Goal: Task Accomplishment & Management: Complete application form

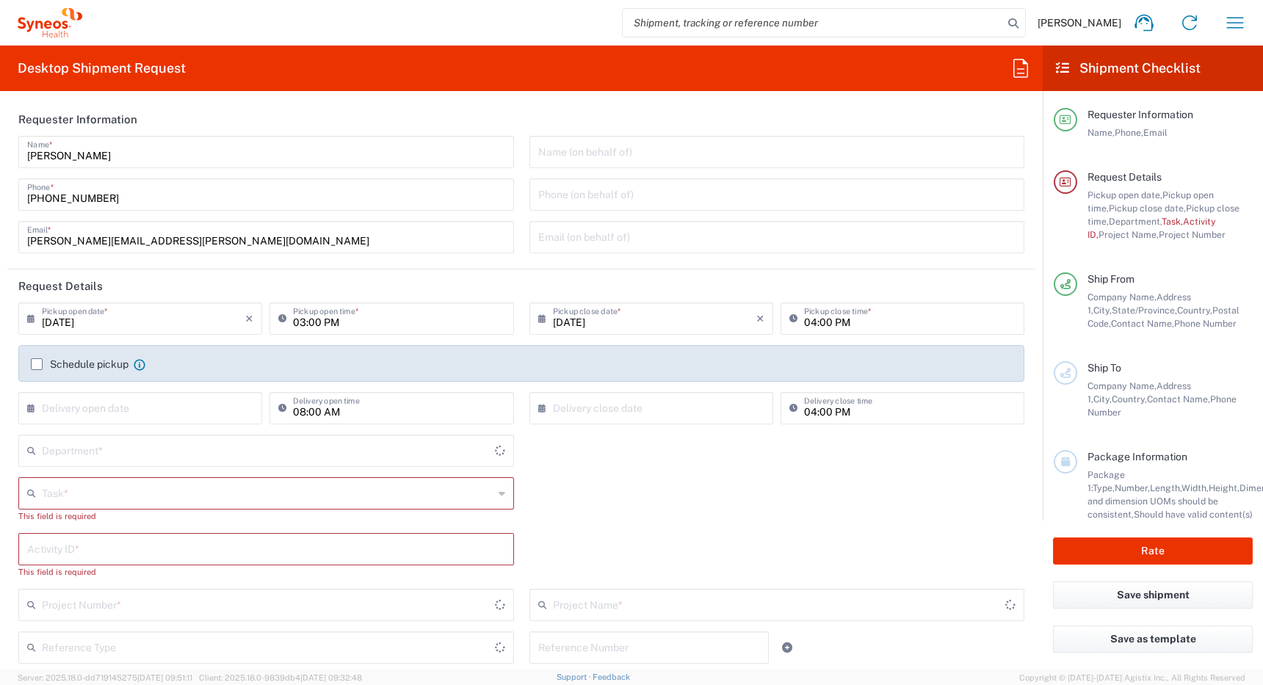
type input "[GEOGRAPHIC_DATA]"
type input "4510"
type input "Syneos Health Canada LP- Toronto"
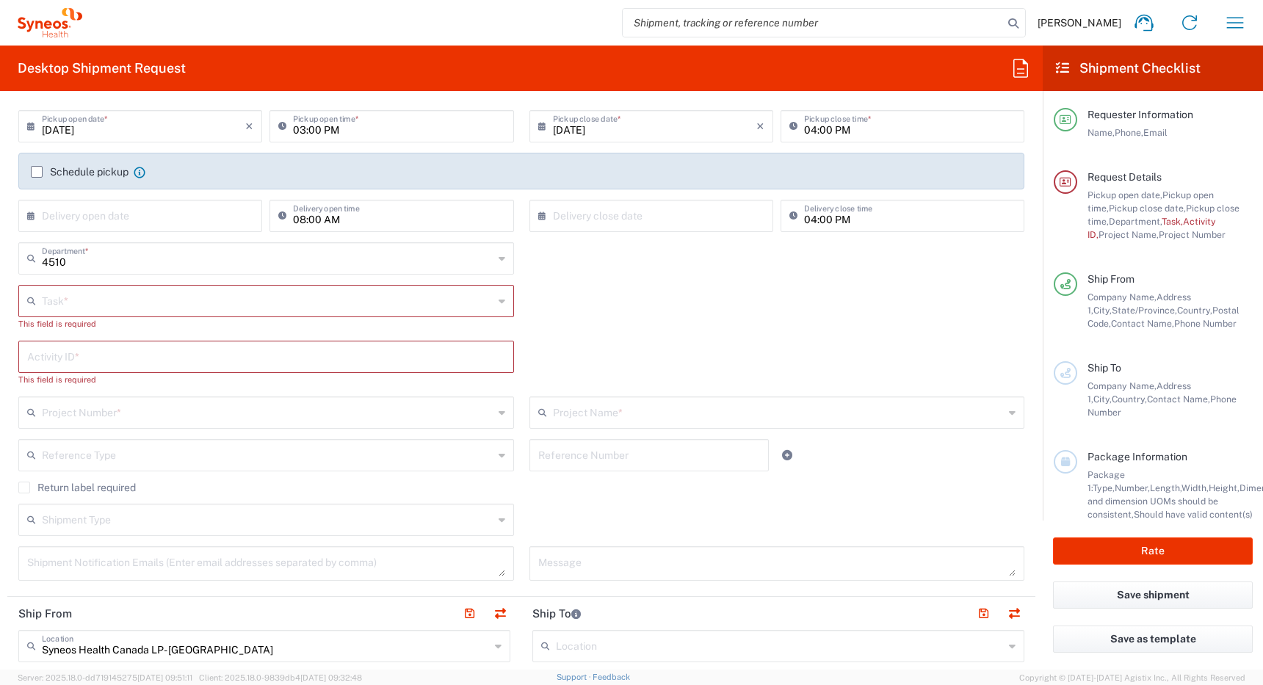
scroll to position [192, 0]
click at [153, 128] on input "09/12/2025" at bounding box center [143, 126] width 203 height 26
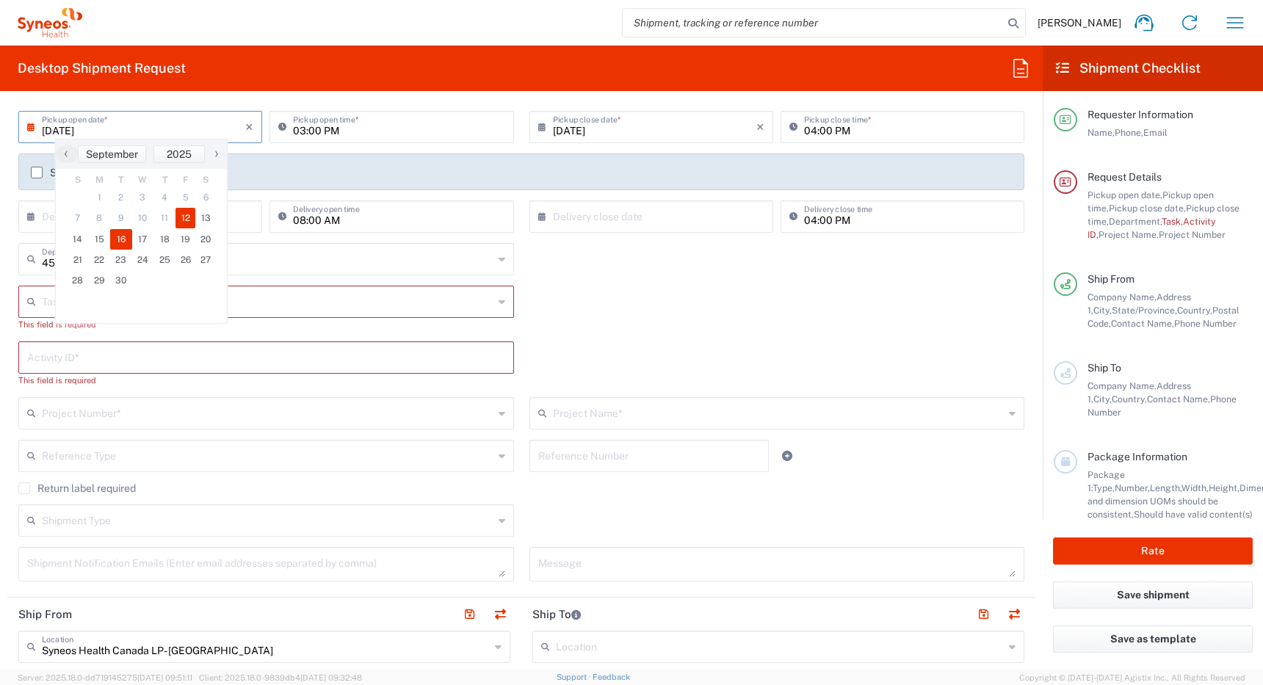
click at [119, 238] on span "16" at bounding box center [121, 239] width 22 height 21
type input "09/16/2025"
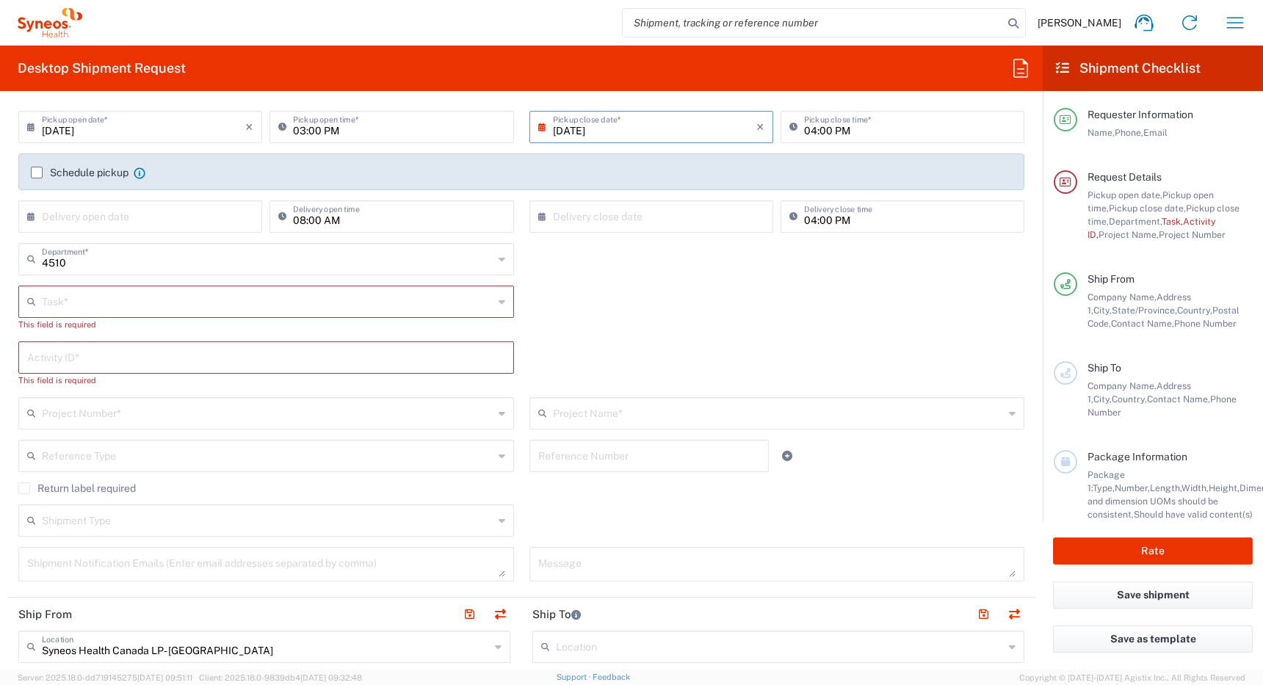
click at [298, 133] on input "03:00 PM" at bounding box center [398, 126] width 211 height 26
type input "08:00 AM"
type input "08:00 PM"
click at [391, 301] on input "text" at bounding box center [267, 301] width 451 height 26
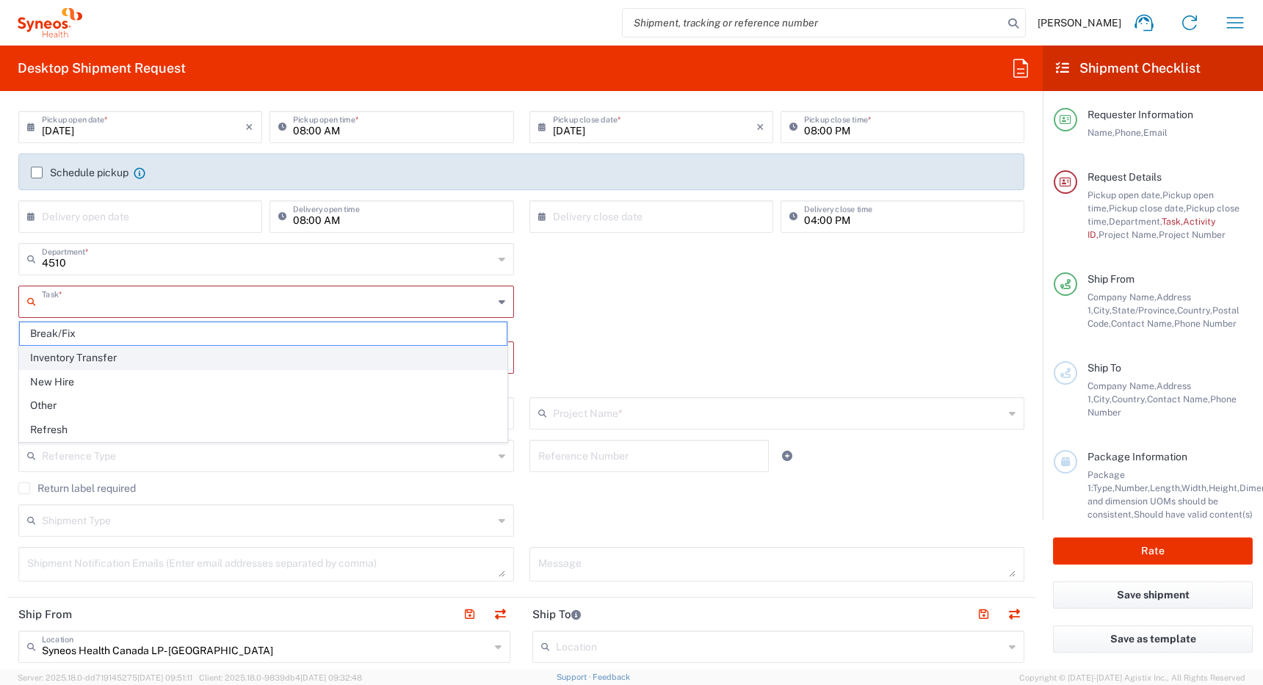
click at [375, 352] on span "Inventory Transfer" at bounding box center [263, 357] width 487 height 23
type input "Inventory Transfer"
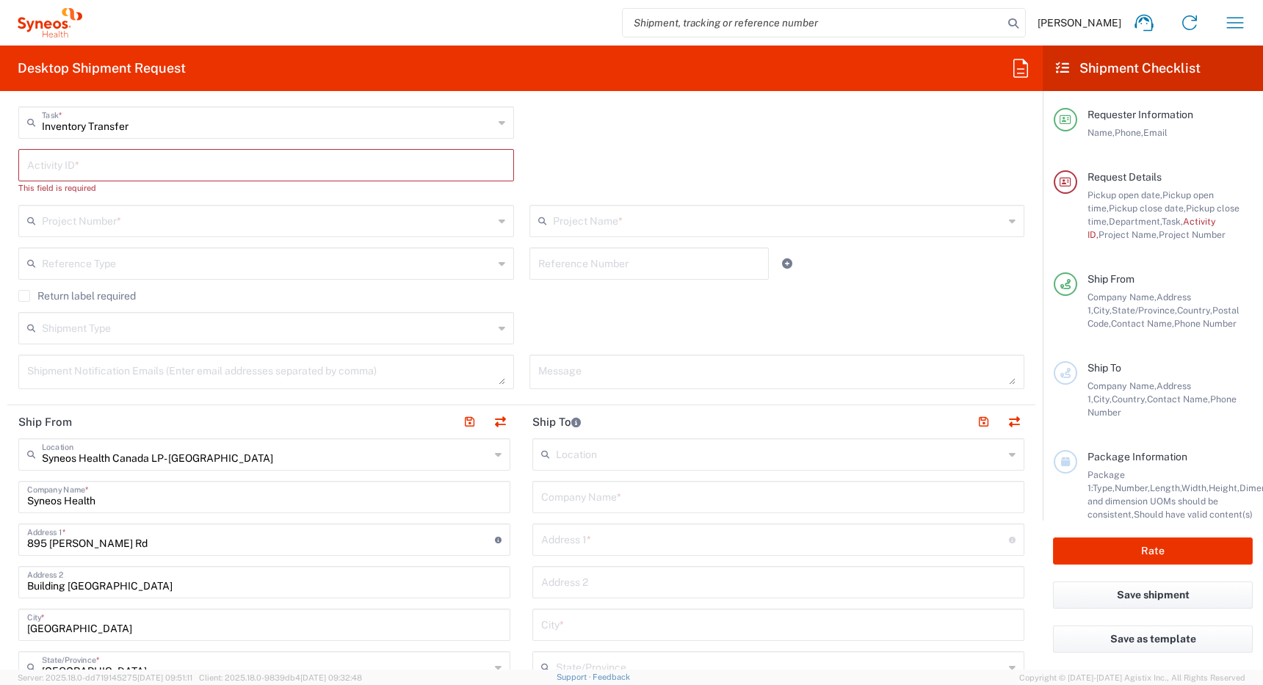
scroll to position [371, 0]
click at [417, 163] on input "text" at bounding box center [266, 163] width 478 height 26
paste input "INC2648758"
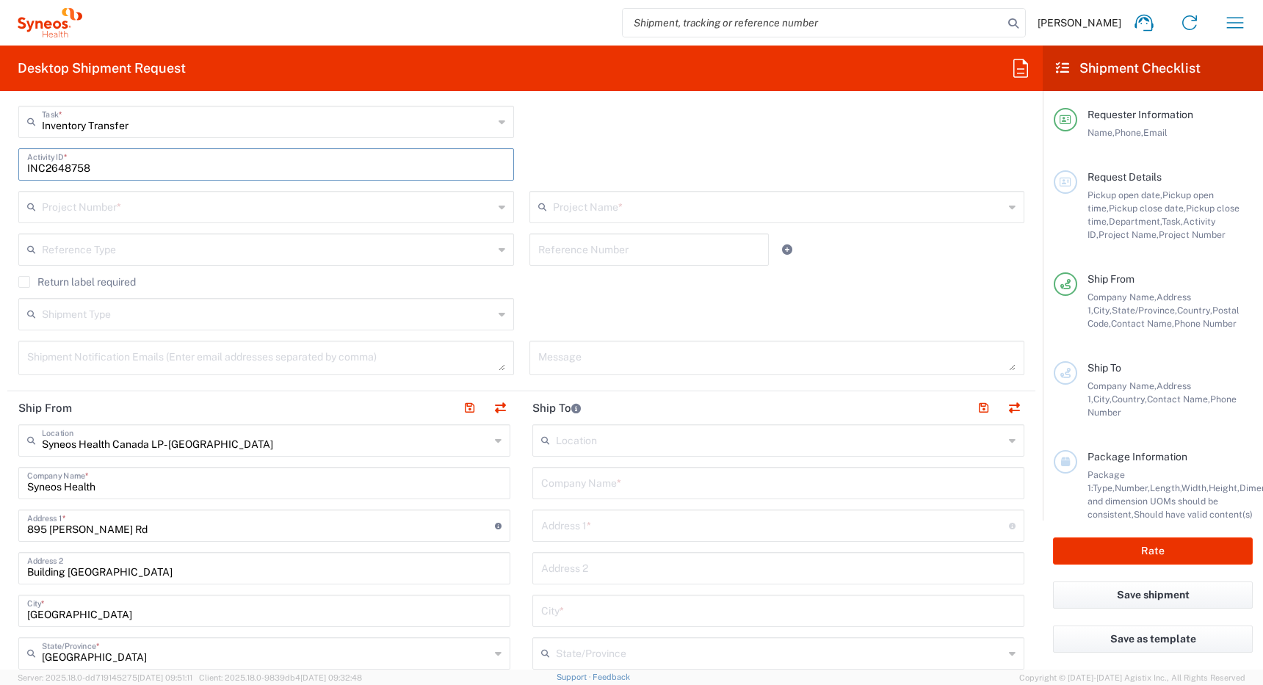
type input "INC2648758"
click at [344, 210] on input "text" at bounding box center [267, 206] width 451 height 26
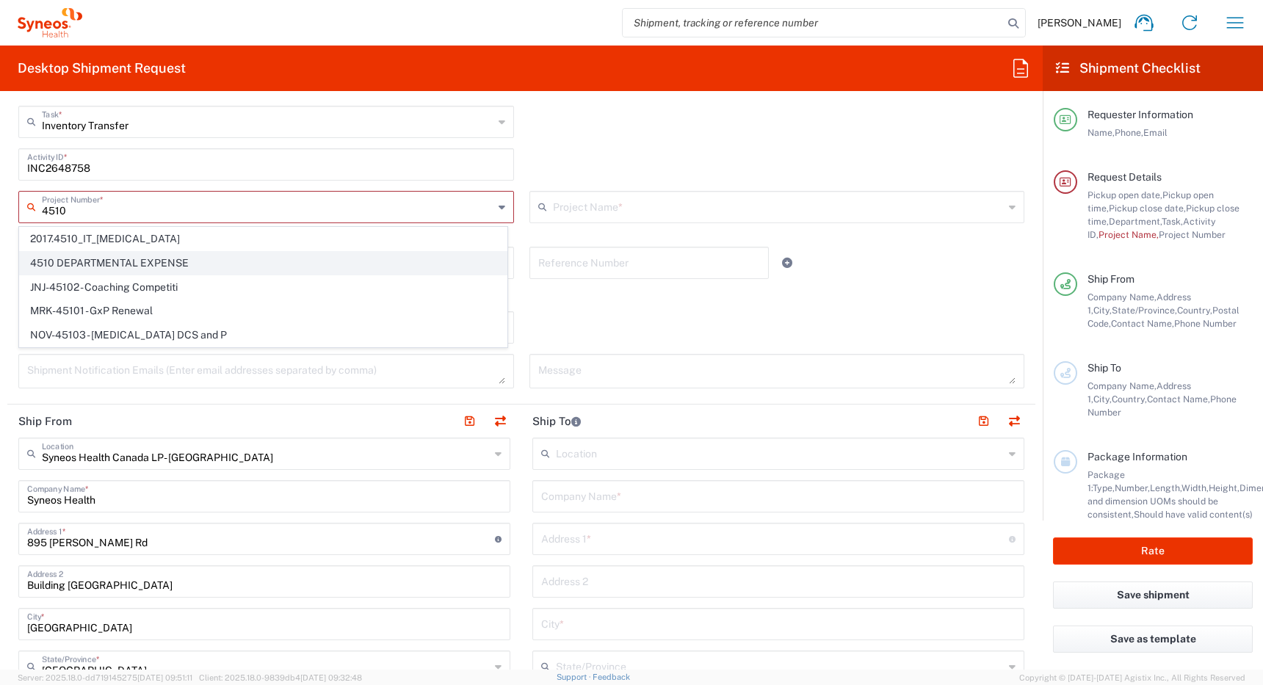
click at [302, 263] on span "4510 DEPARTMENTAL EXPENSE" at bounding box center [263, 263] width 487 height 23
type input "4510 DEPARTMENTAL EXPENSE"
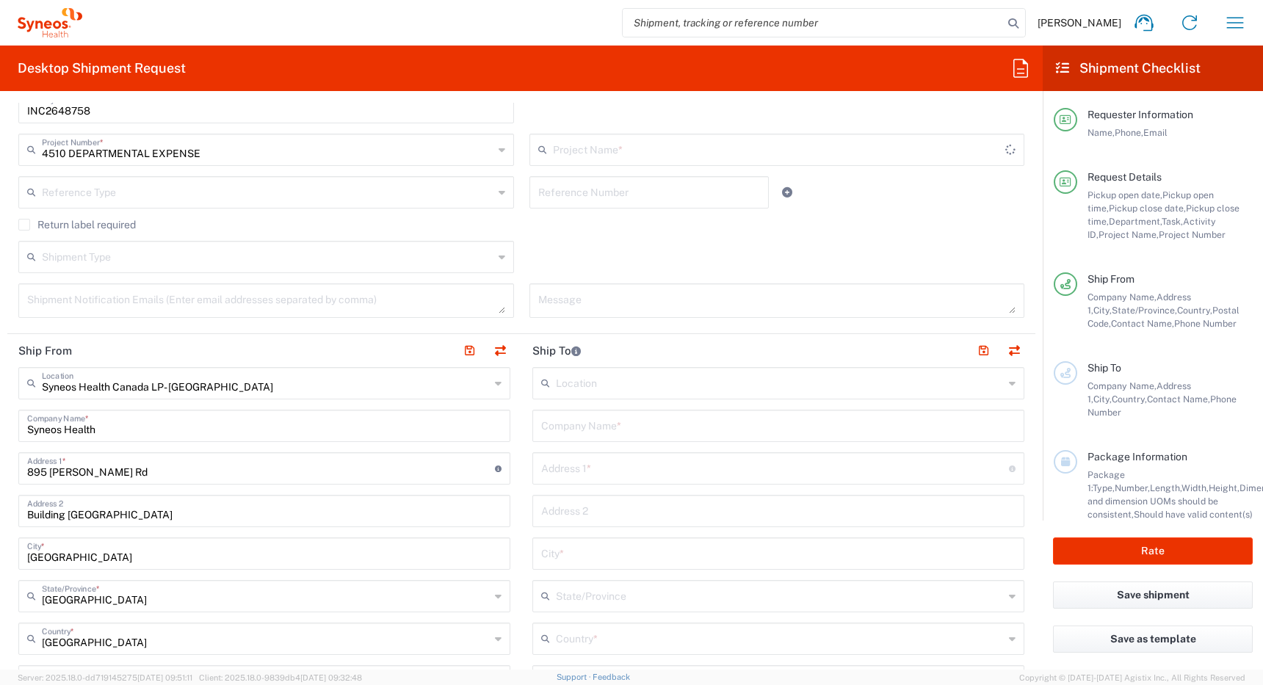
type input "4510 DEPARTMENTAL EXPENSE"
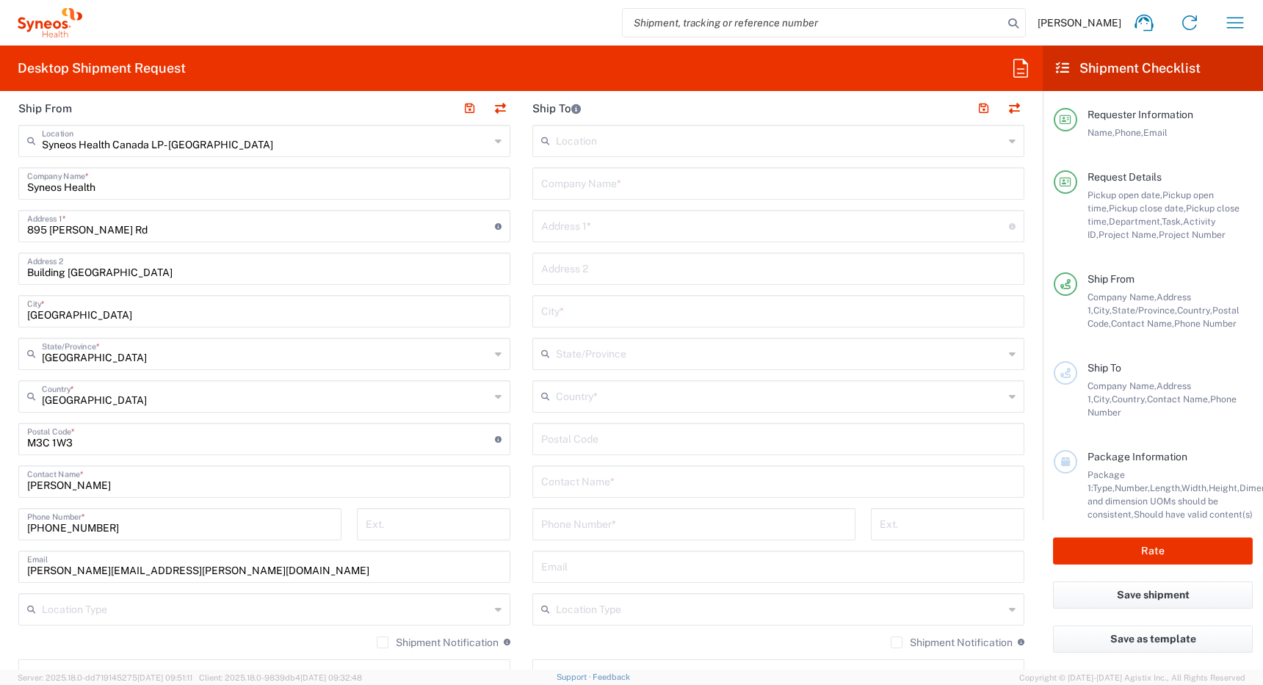
scroll to position [669, 0]
click at [496, 112] on button "button" at bounding box center [500, 111] width 21 height 21
type input "Syneos Health Canada LP- Toronto"
type input "Syneos Health"
type input "895 Don Mills Rd"
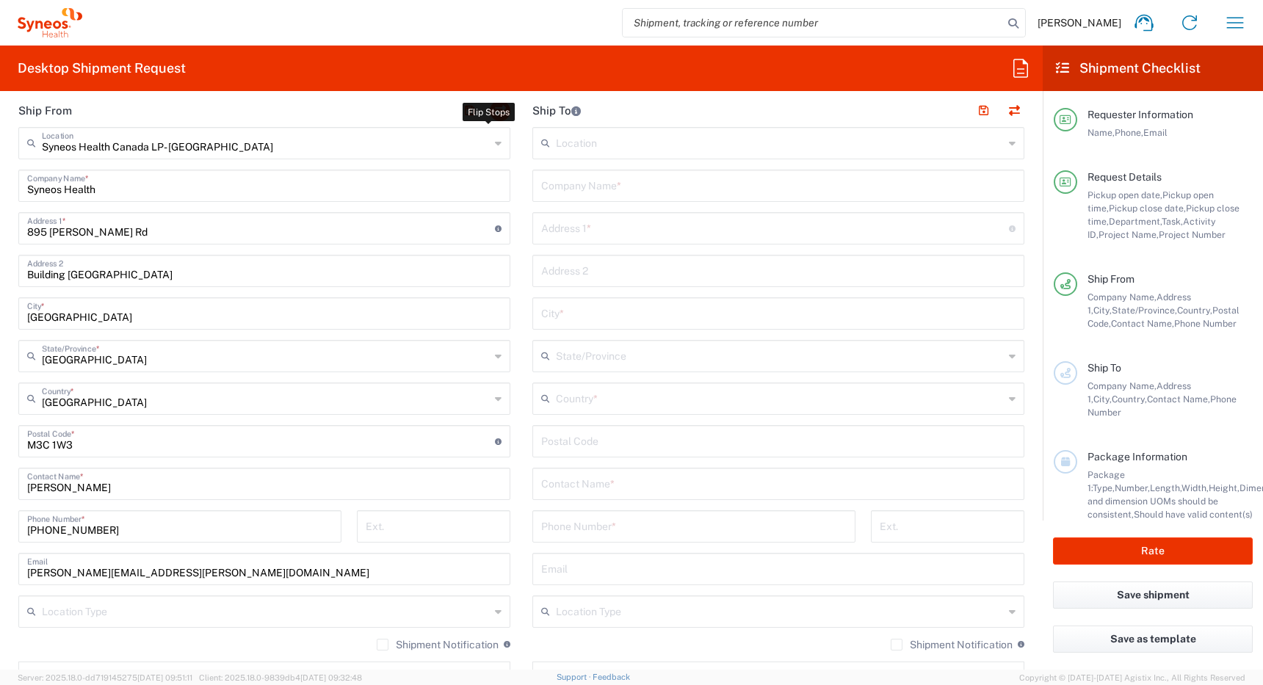
type input "Building 2, Suite 800"
type input "Toronto"
type input "Canada"
type input "M3C 1W3"
type input "Shaun Villafana"
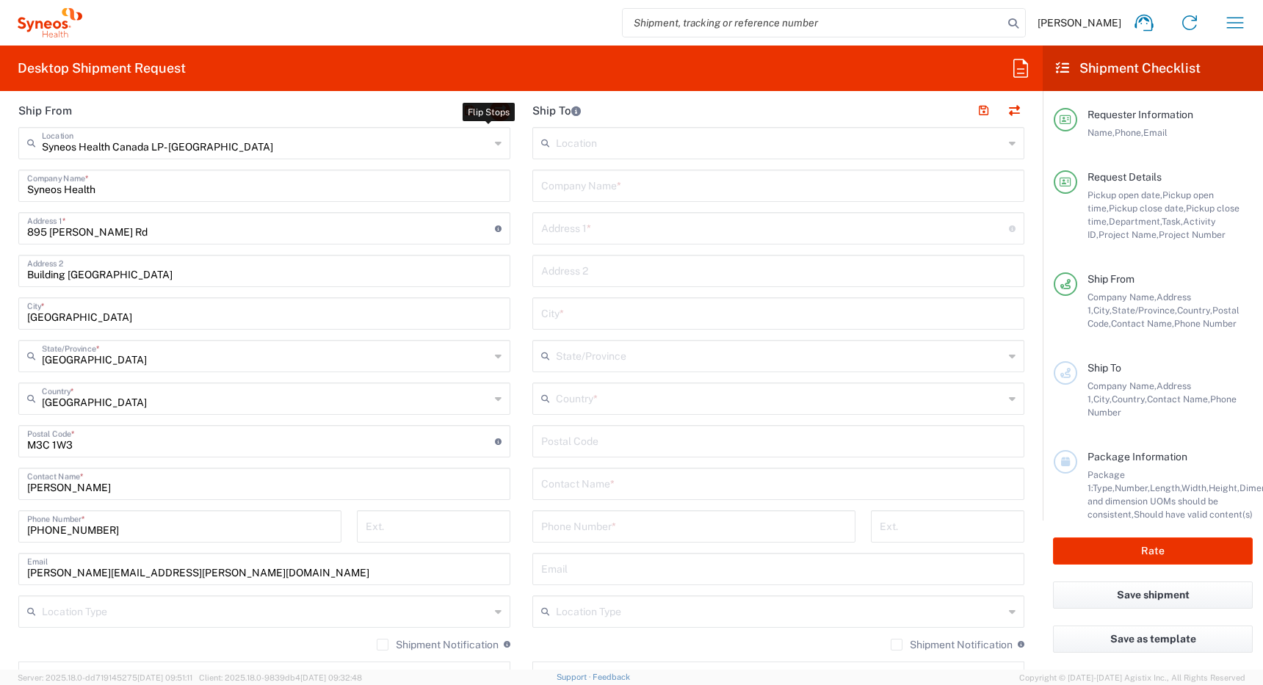
type input "+1 418-425-0833"
type input "shaun.villafana@syneoshealth.com"
type input "EORI"
type input "Other"
type input "834751141"
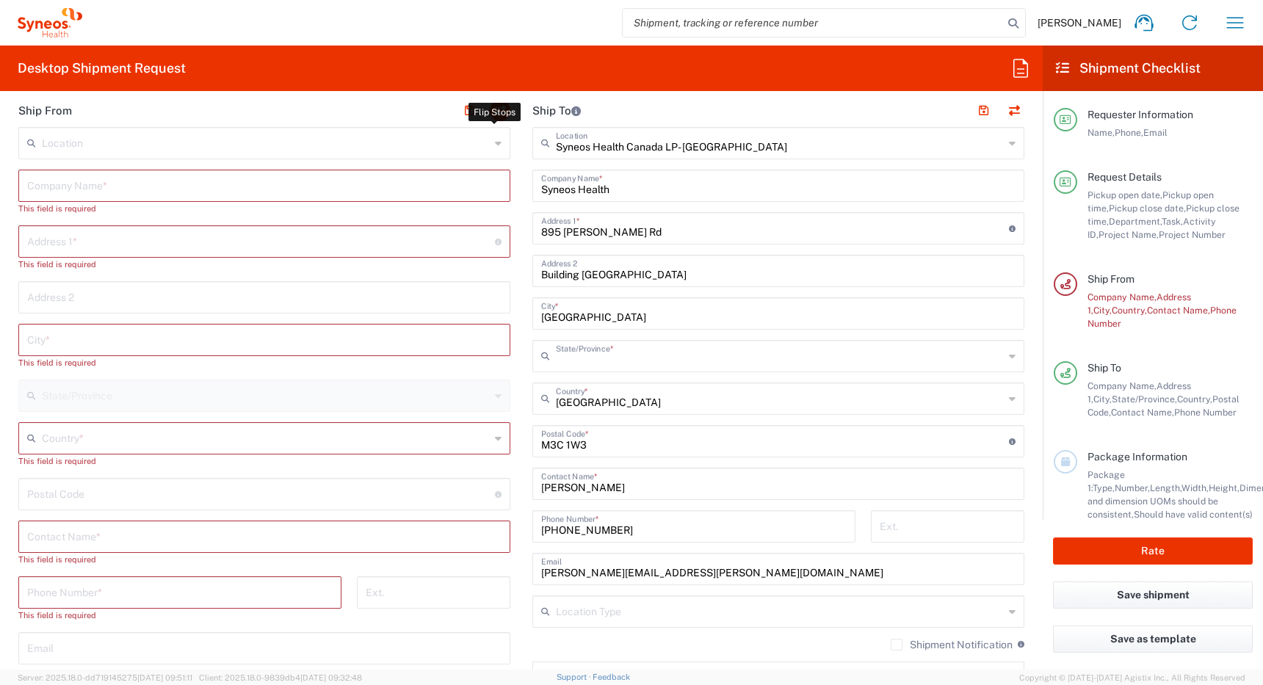
type input "Ontario"
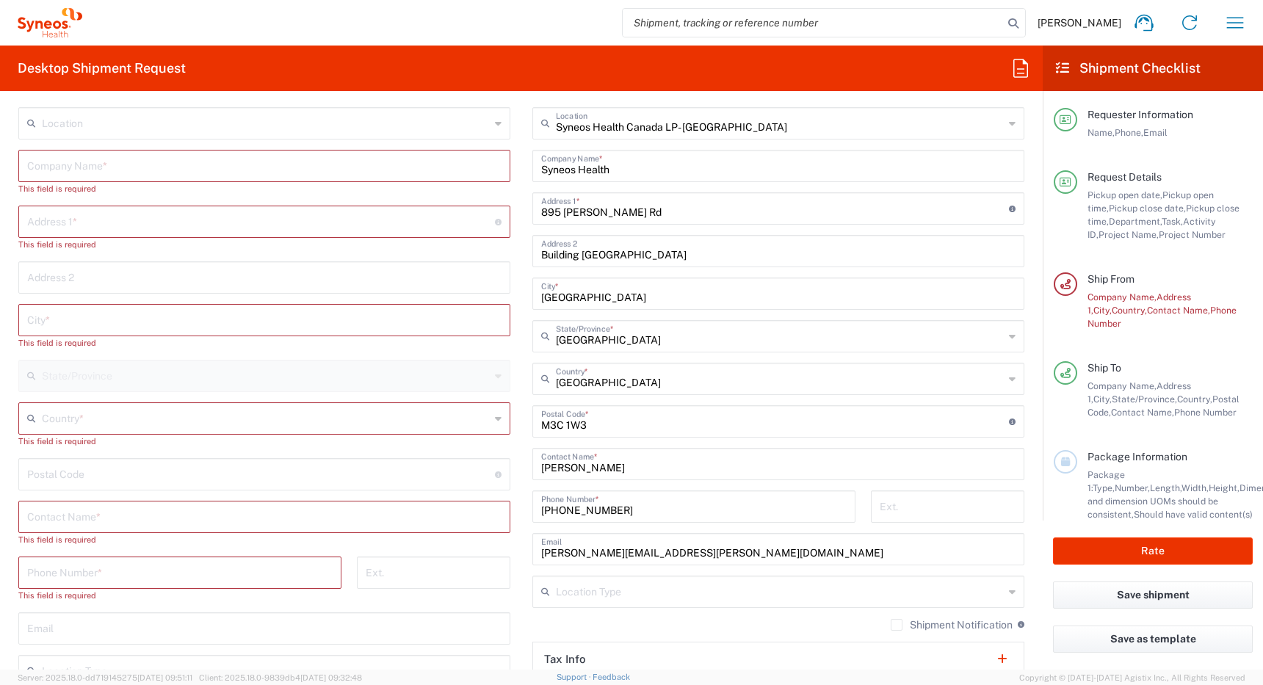
scroll to position [696, 0]
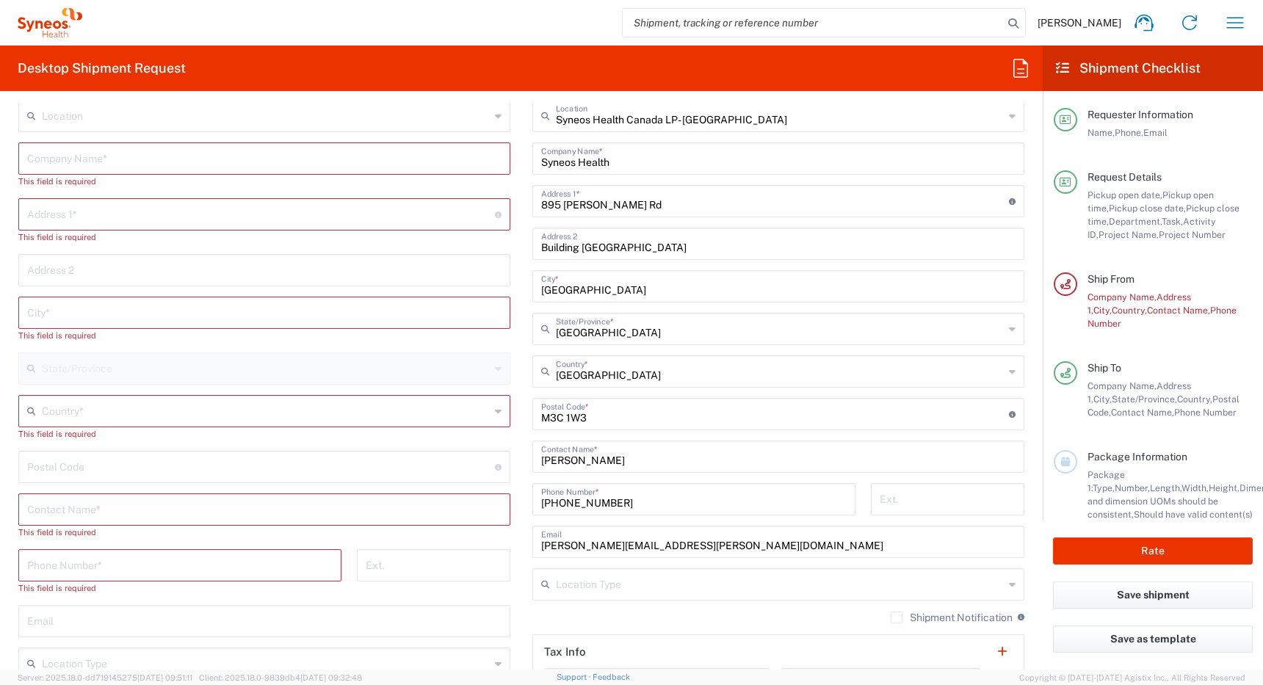
click at [180, 409] on input "text" at bounding box center [266, 410] width 448 height 26
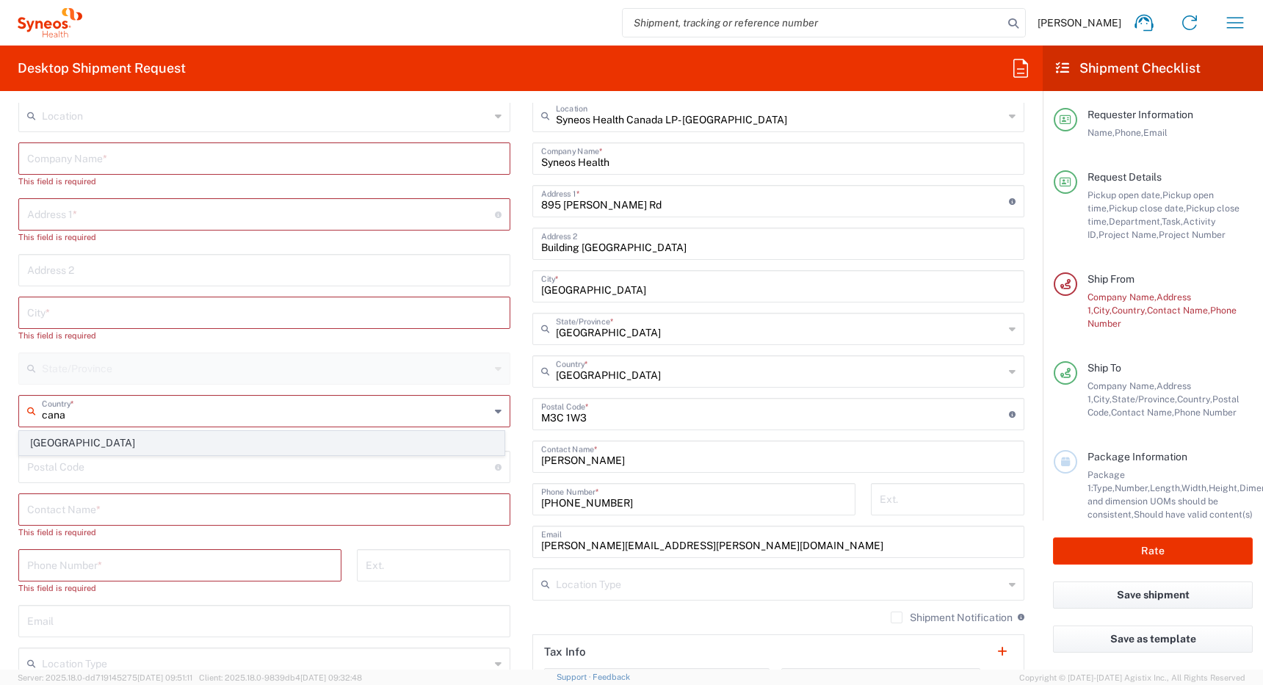
click at [51, 445] on span "Canada" at bounding box center [262, 443] width 484 height 23
type input "Canada"
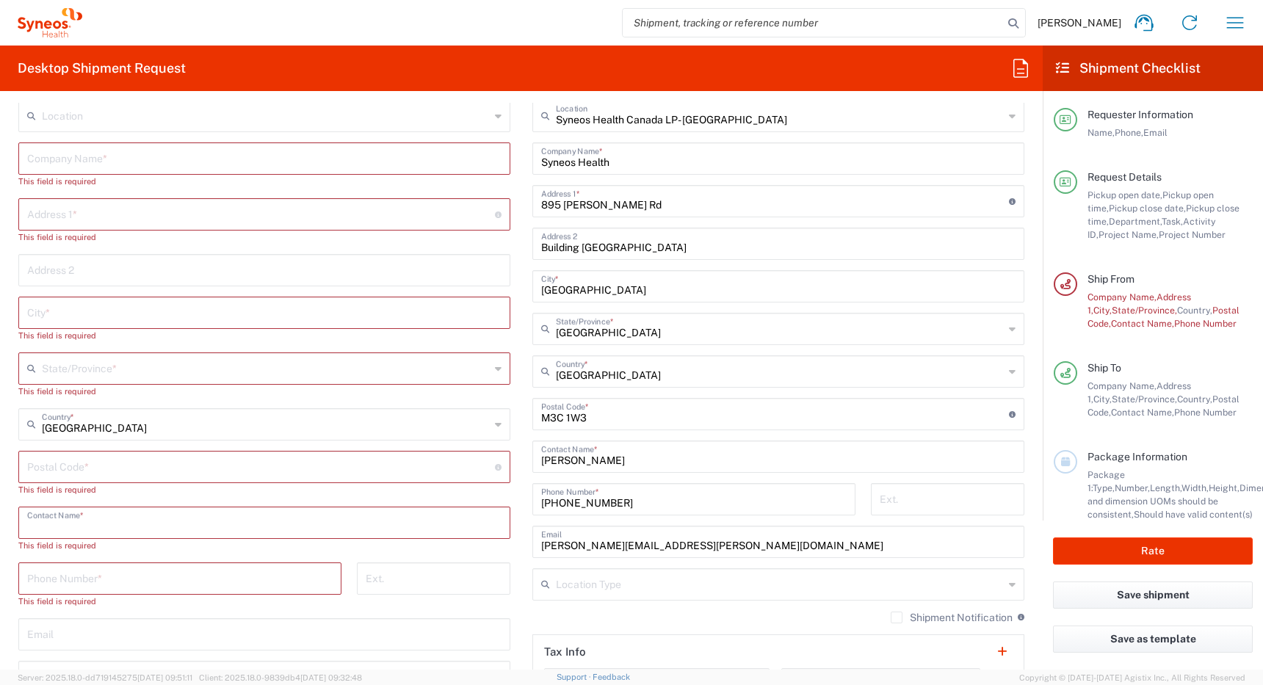
paste input "Brooklyn Schroeder"
type input "Brooklyn Schroeder"
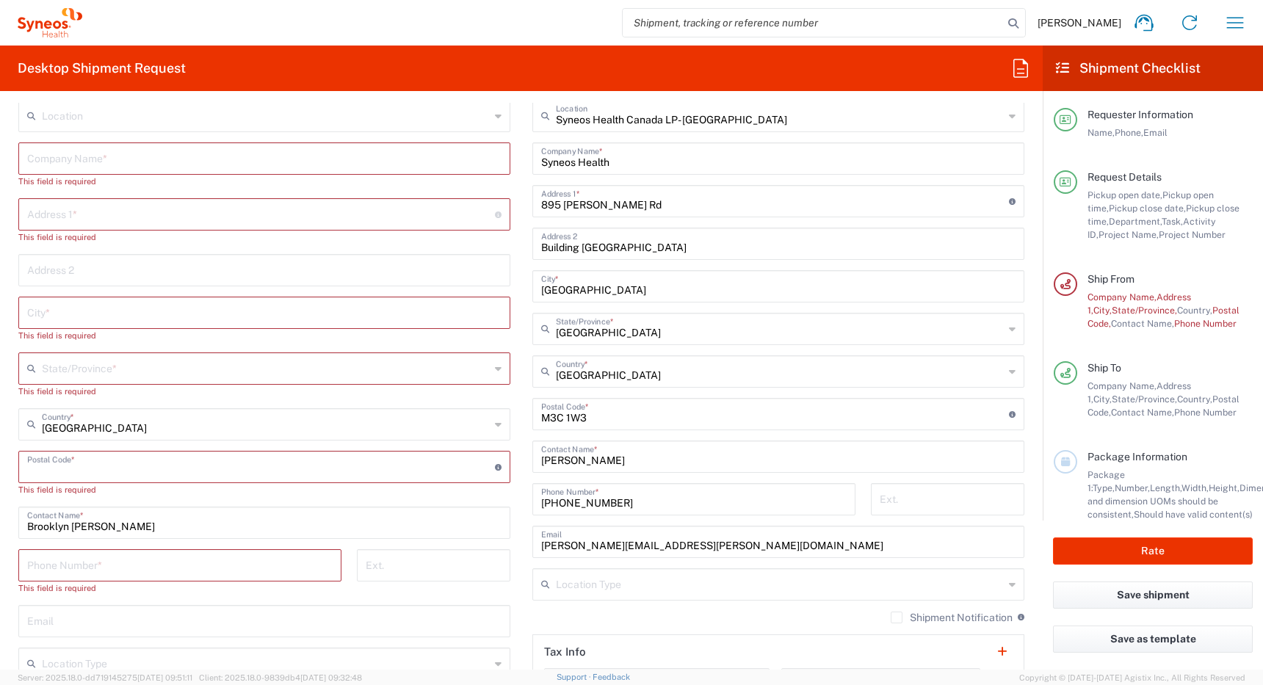
type input "Canada"
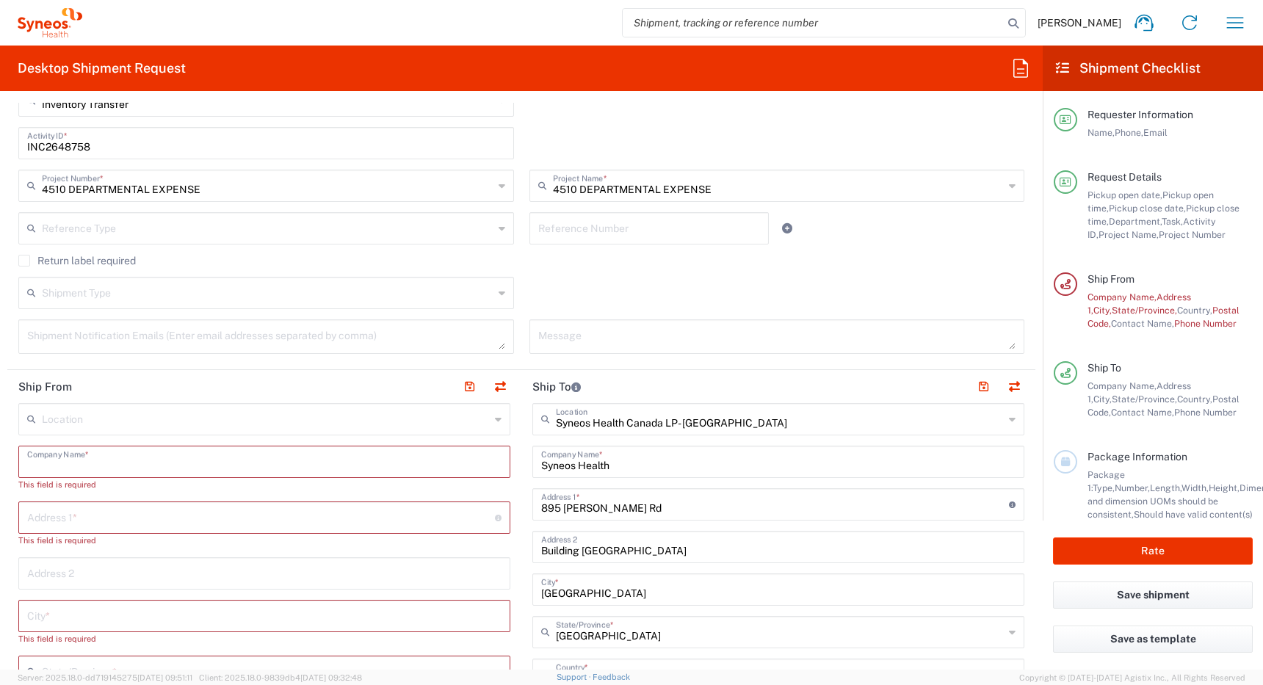
paste input "Brooklyn Schroeder"
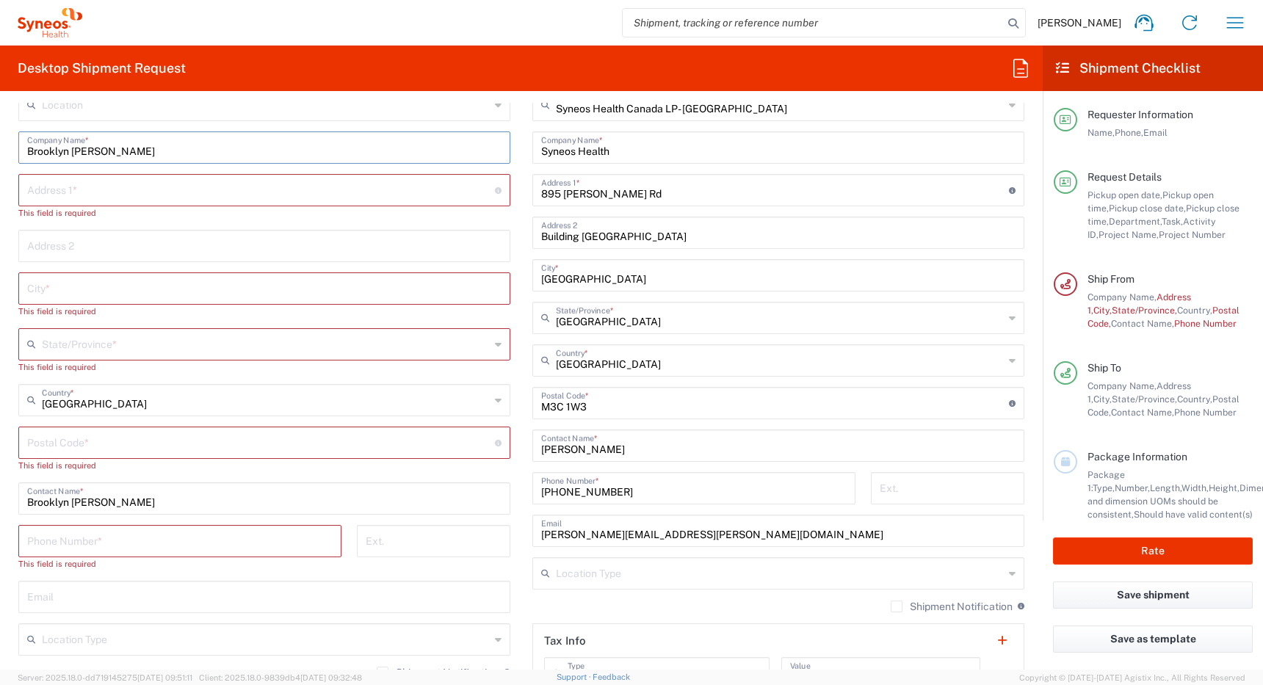
scroll to position [711, 0]
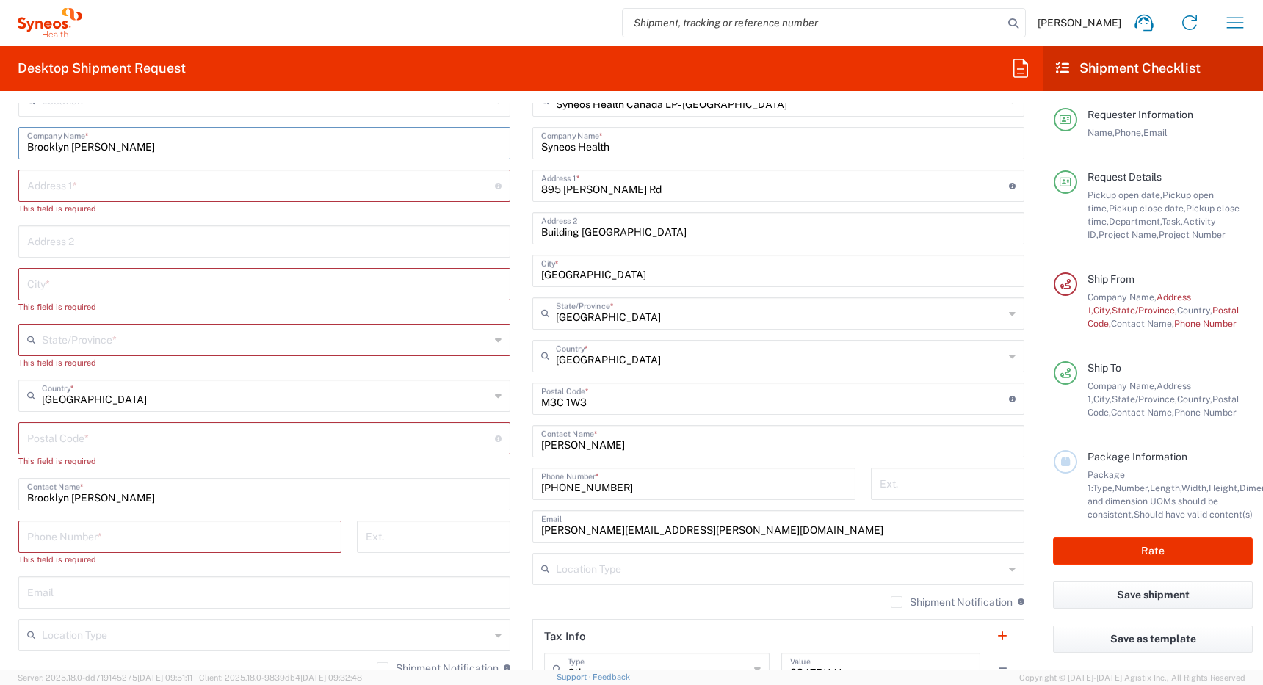
type input "Brooklyn Schroeder"
paste input "1606-1240 Cummings Avenue"
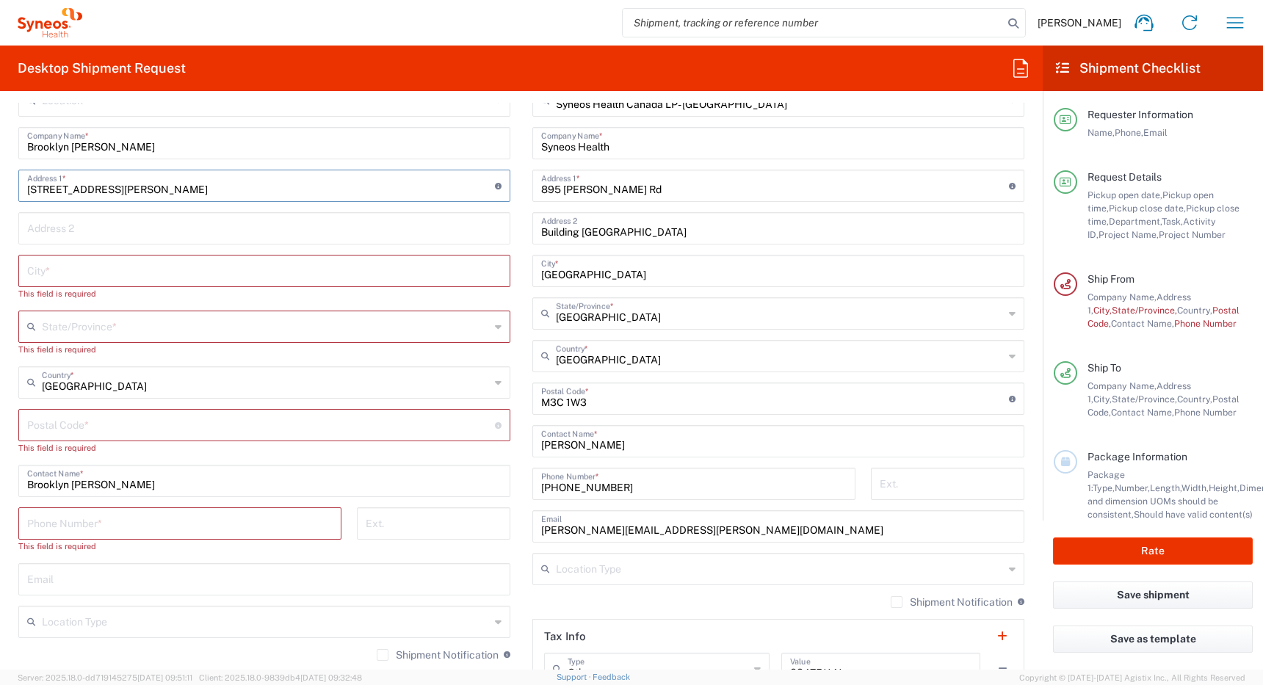
type input "1606-1240 Cummings Avenue"
paste input "Ottawa"
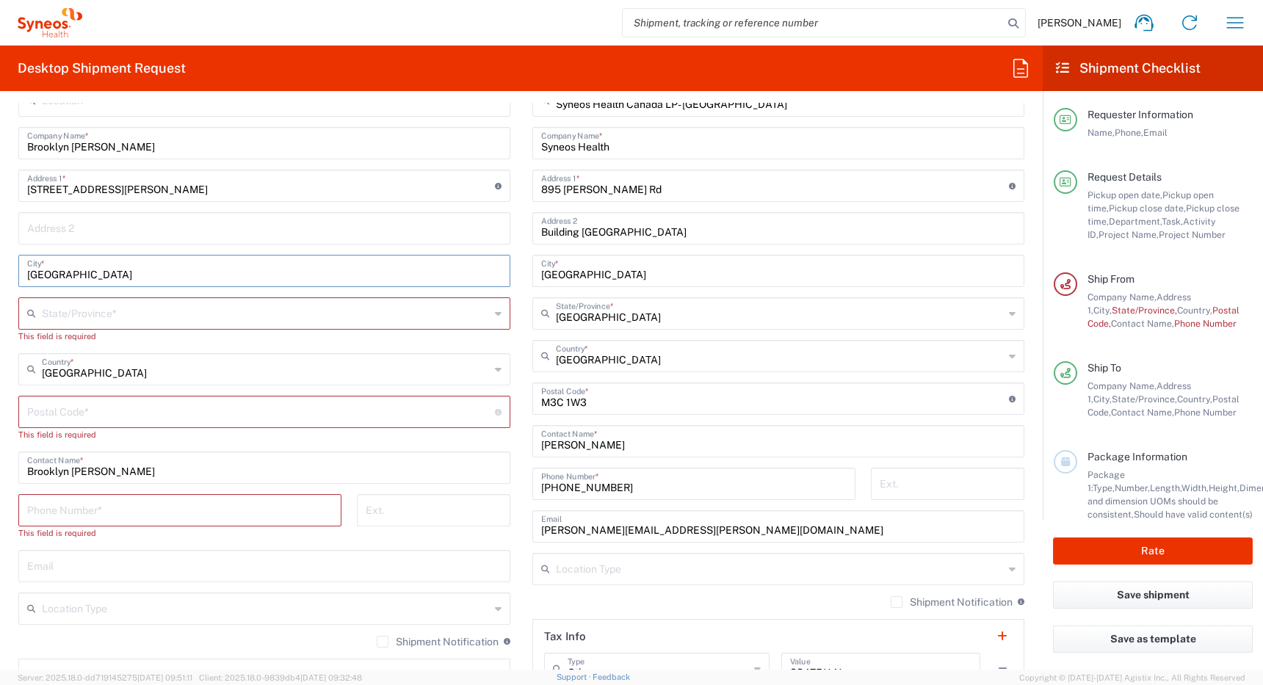
type input "Ottawa"
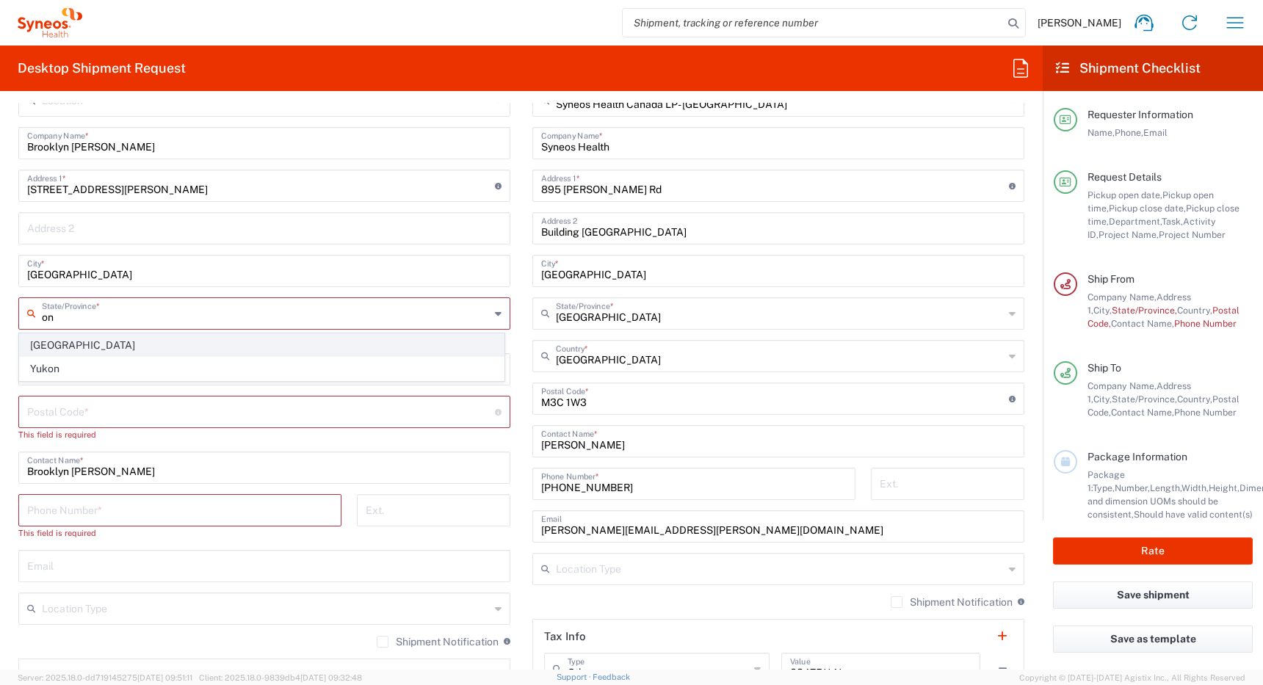
click at [338, 354] on span "Ontario" at bounding box center [262, 345] width 484 height 23
type input "Ontario"
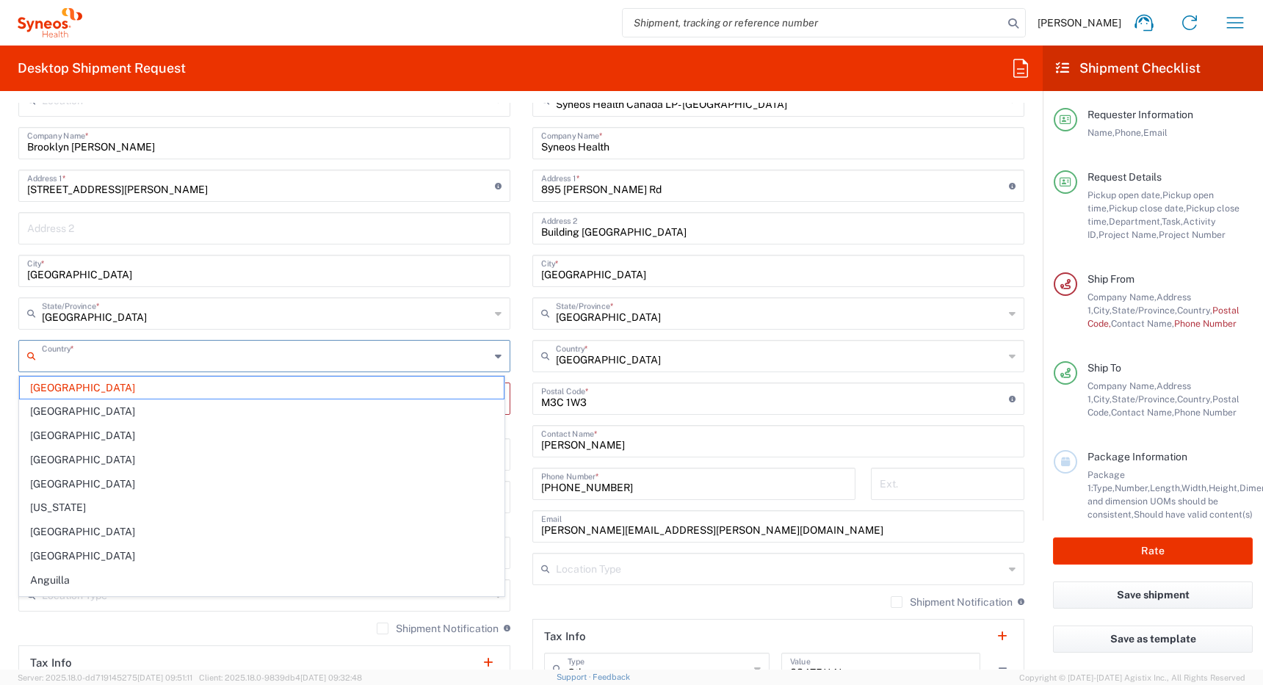
type input "Canada"
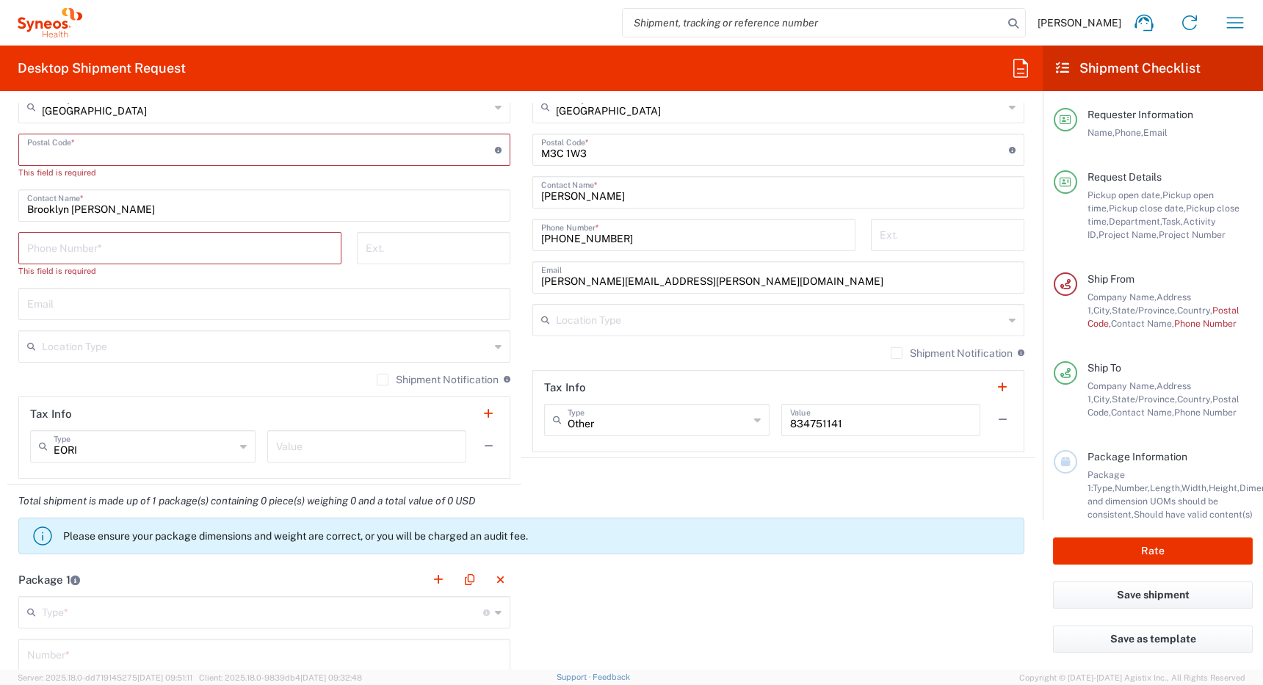
scroll to position [962, 0]
paste input "343-843-4084"
type input "343-843-4084"
paste input "343-843-4084"
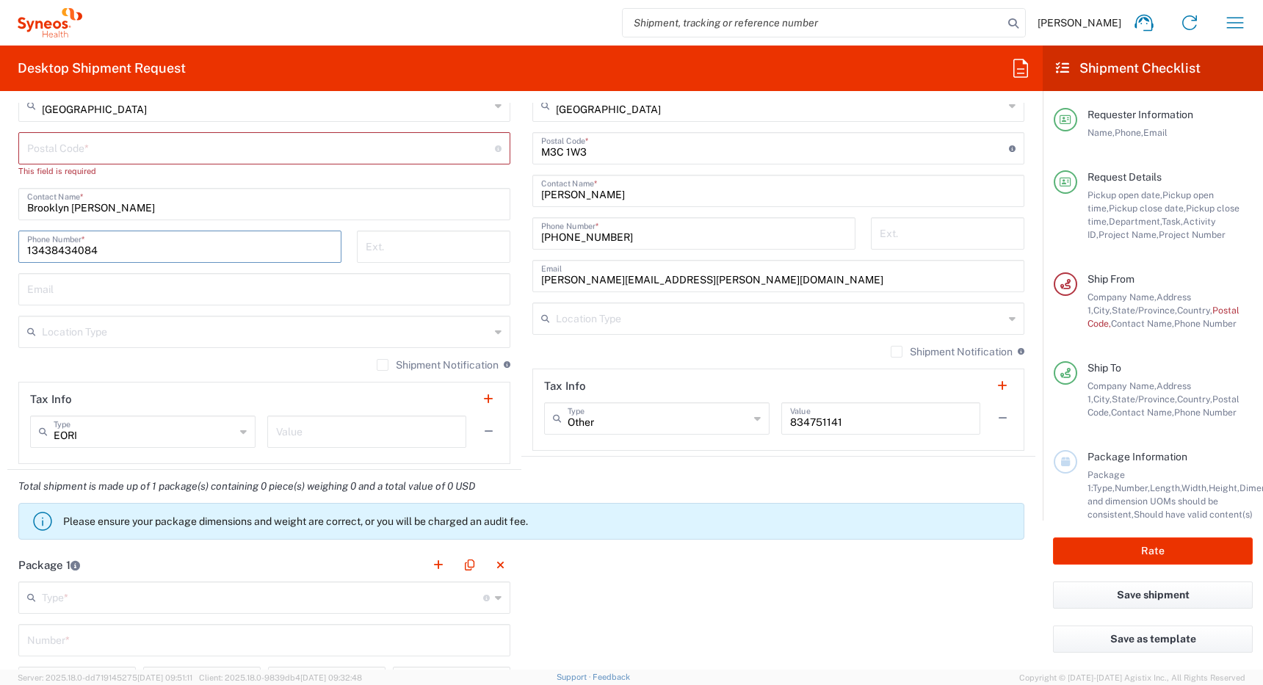
type input "13438434084"
paste input "K1J 0E3"
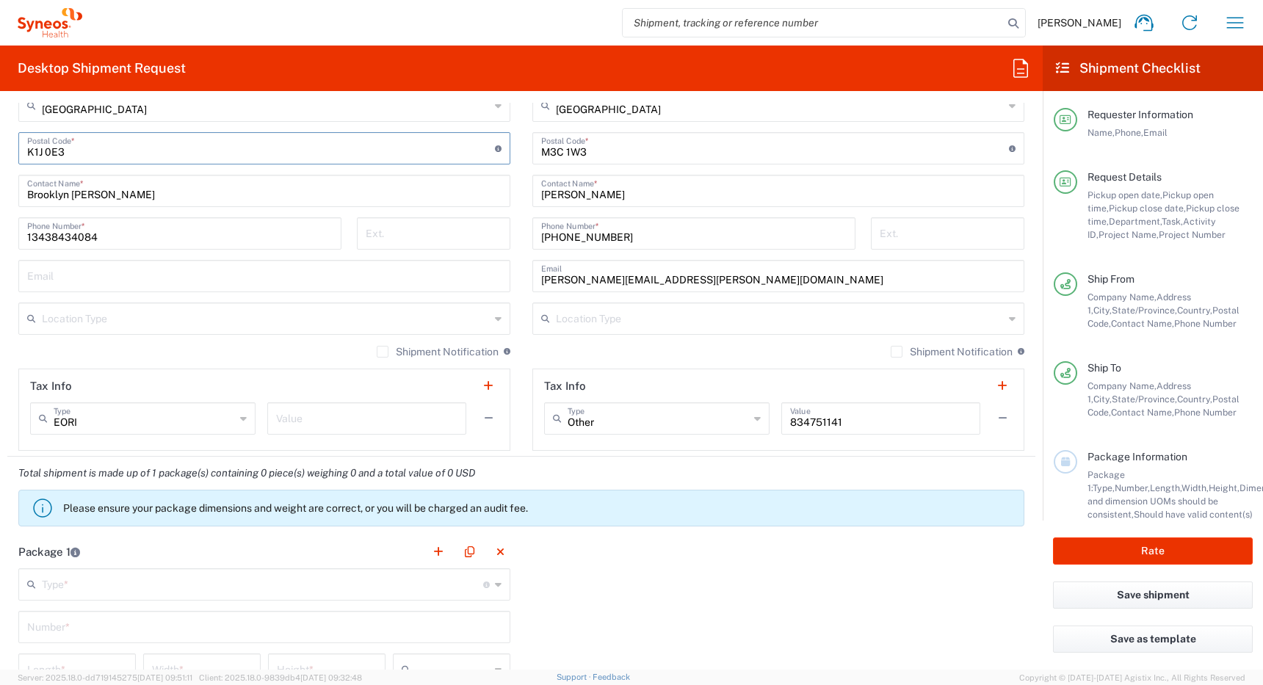
type input "K1J 0E3"
paste input "brooklynschroeder19@gmail.com"
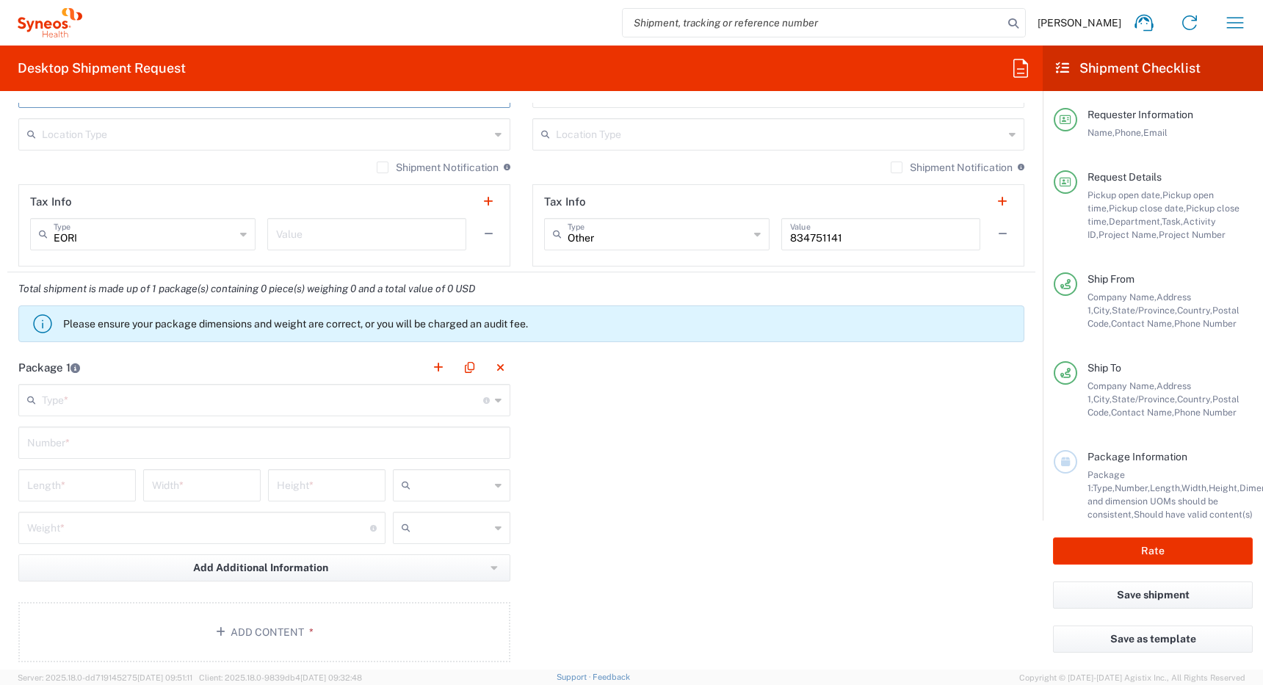
scroll to position [1166, 0]
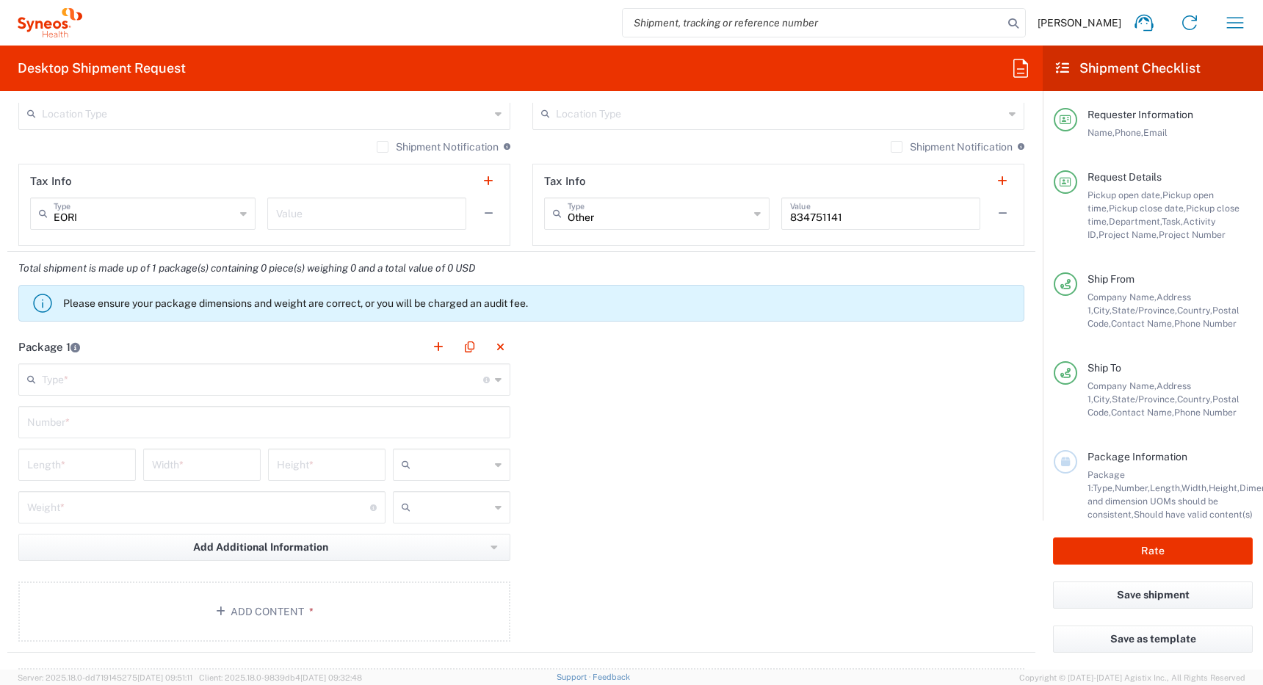
type input "brooklynschroeder19@gmail.com"
click at [461, 117] on input "text" at bounding box center [266, 113] width 448 height 26
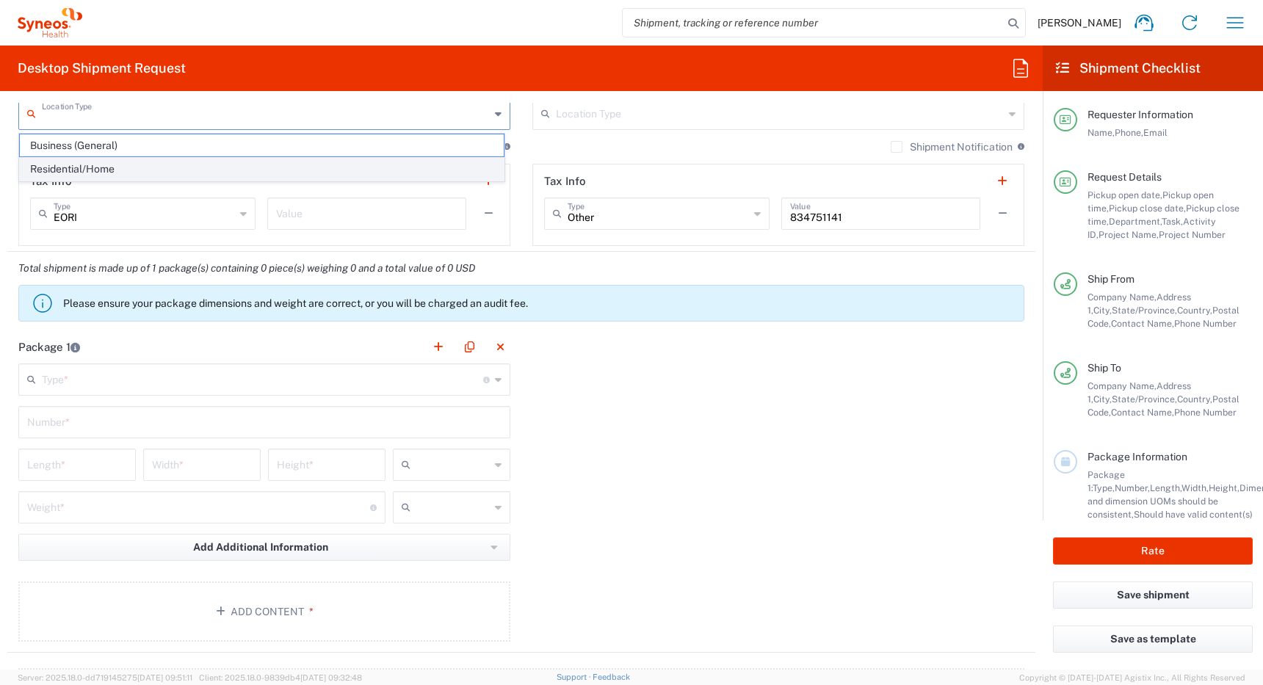
click at [413, 175] on span "Residential/Home" at bounding box center [262, 169] width 484 height 23
type input "Residential/Home"
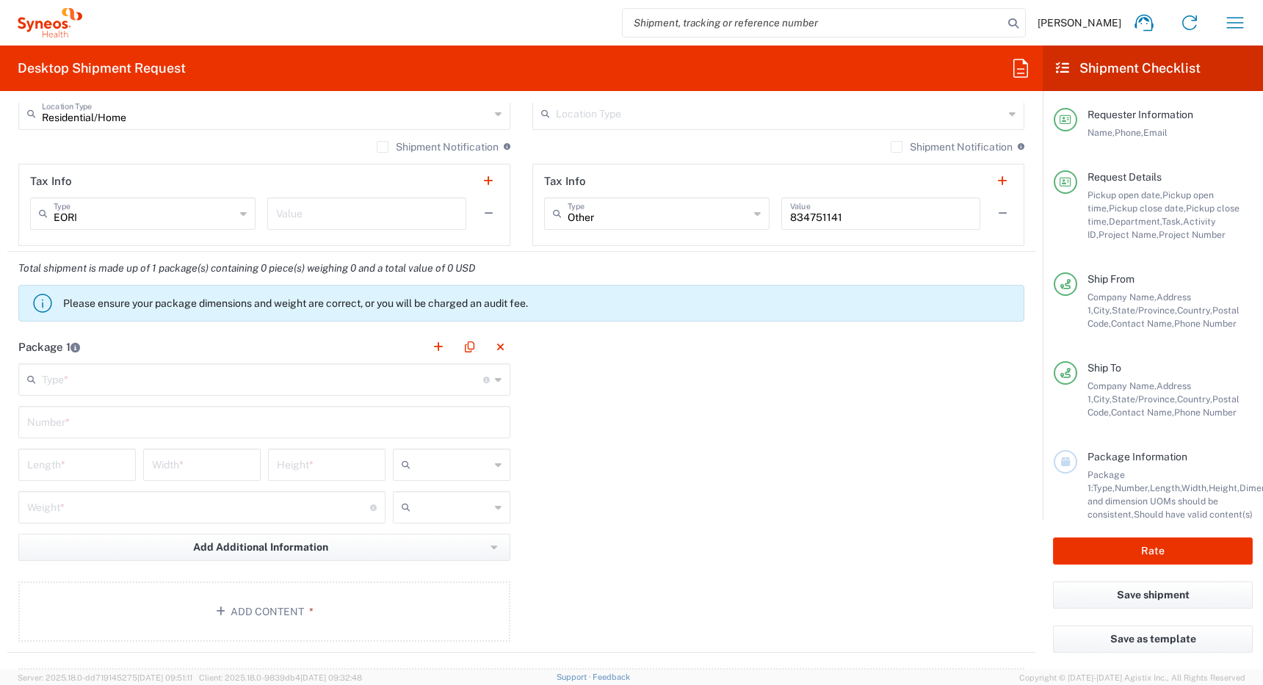
click at [592, 113] on input "text" at bounding box center [780, 113] width 448 height 26
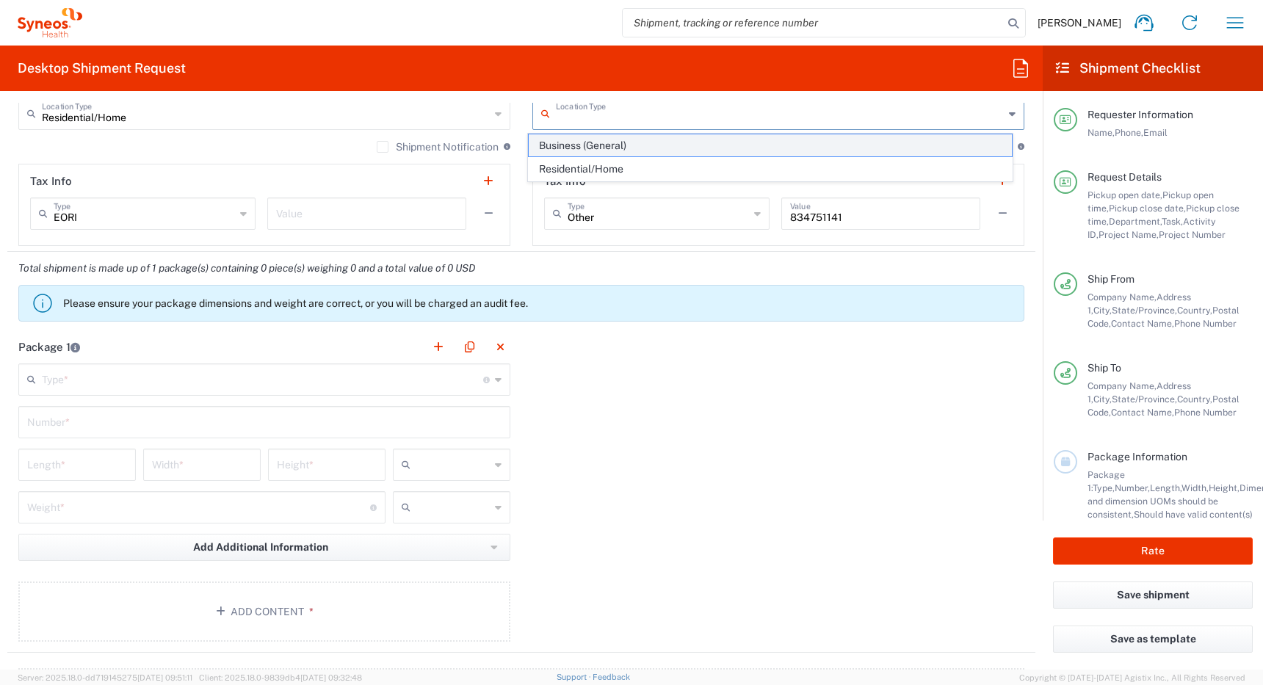
click at [585, 149] on span "Business (General)" at bounding box center [771, 145] width 484 height 23
type input "Business (General)"
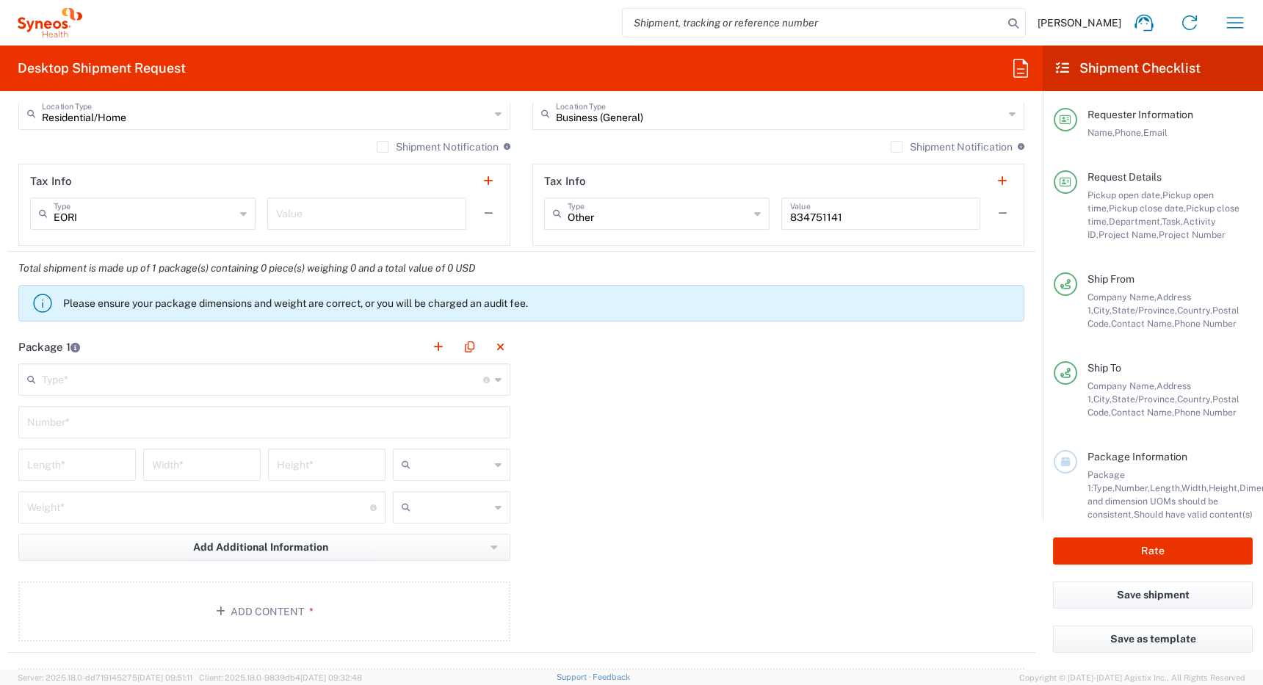
click at [377, 145] on label "Shipment Notification" at bounding box center [438, 147] width 122 height 12
click at [382, 147] on input "Shipment Notification" at bounding box center [382, 147] width 0 height 0
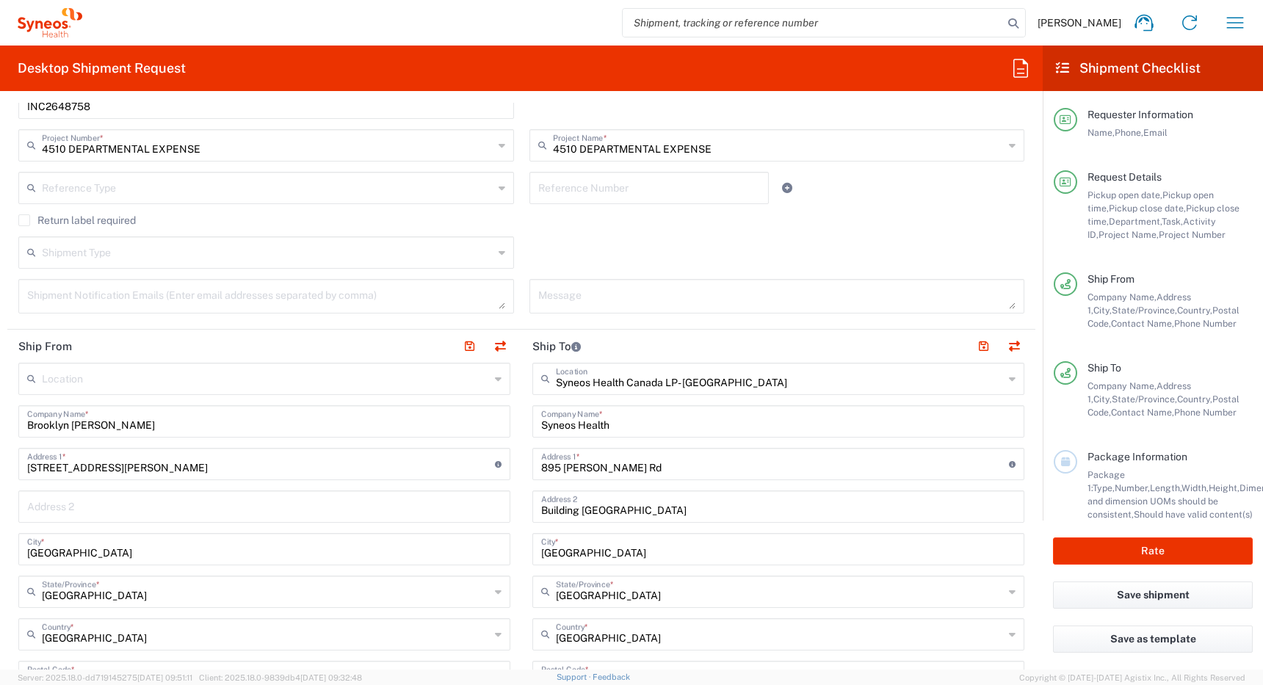
scroll to position [437, 0]
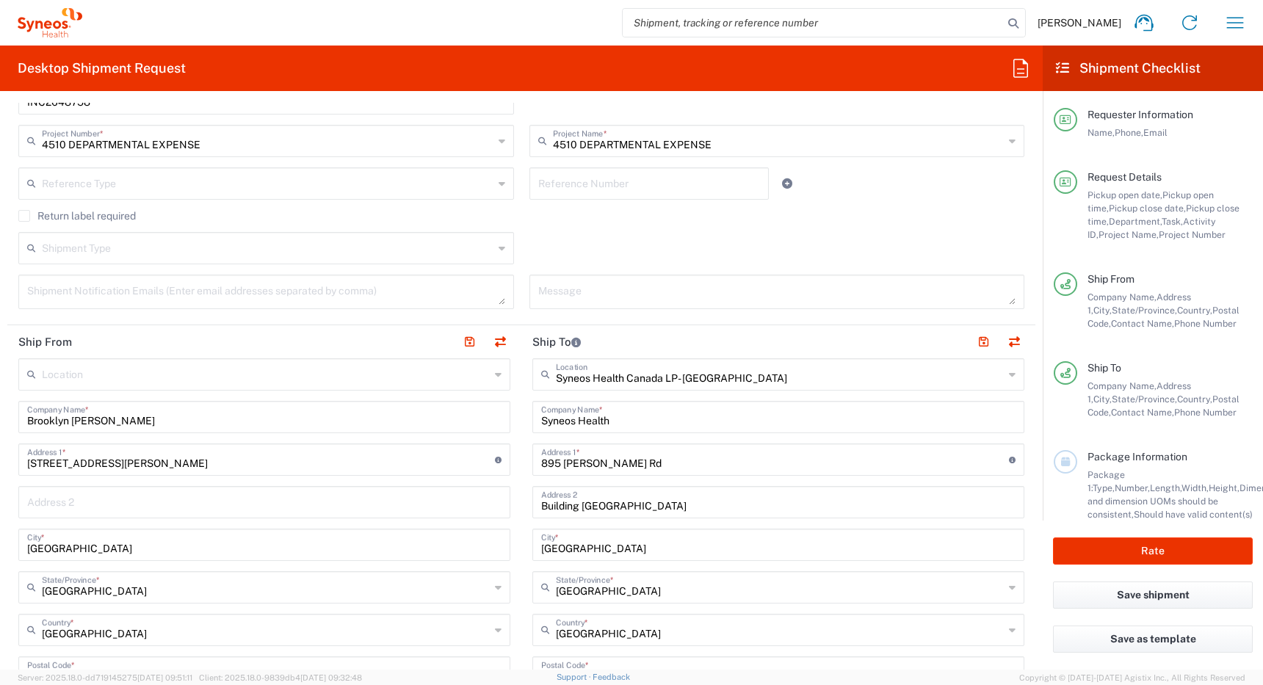
click at [88, 421] on input "Brooklyn Schroeder" at bounding box center [264, 416] width 474 height 26
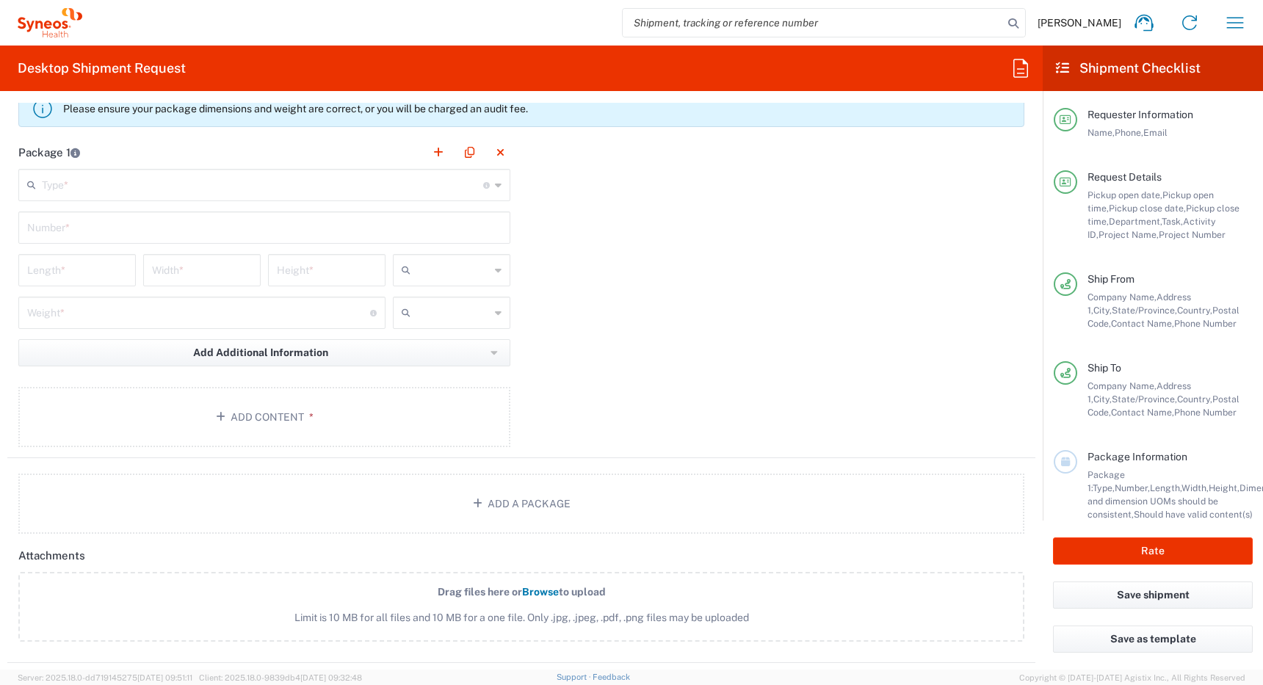
scroll to position [1362, 0]
click at [357, 180] on input "text" at bounding box center [262, 183] width 441 height 26
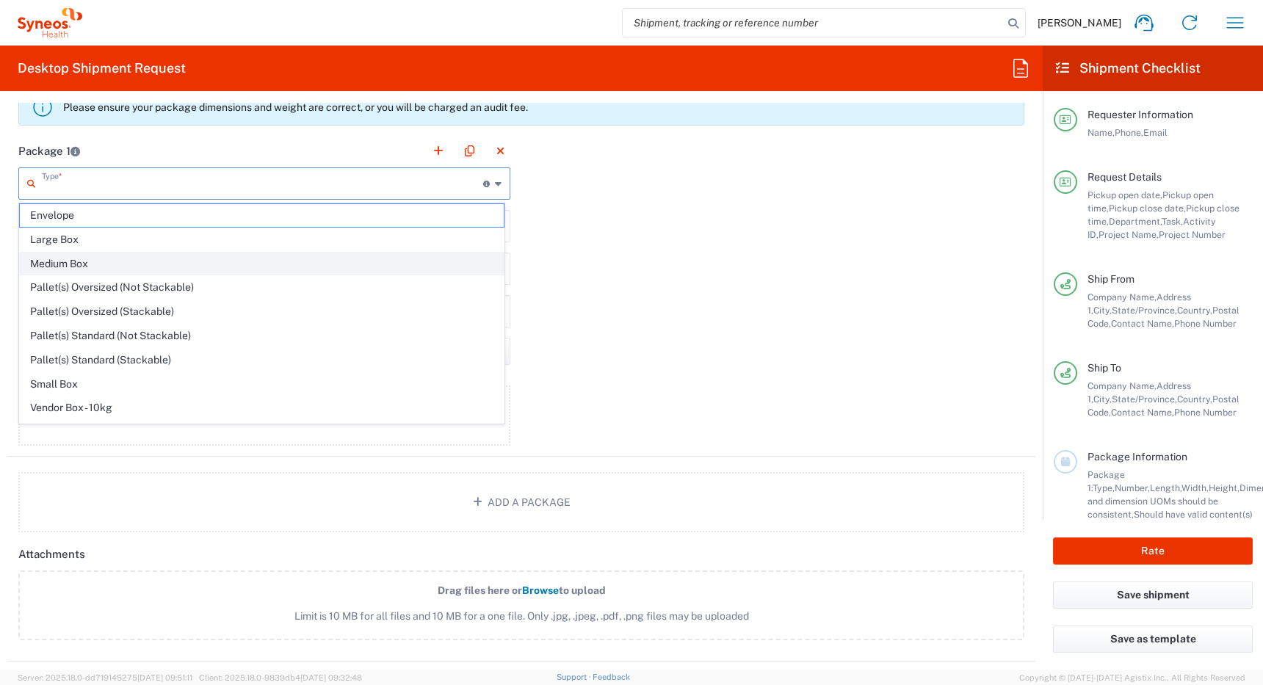
click at [339, 260] on span "Medium Box" at bounding box center [262, 264] width 484 height 23
type input "Medium Box"
type input "13"
type input "11.5"
type input "2.5"
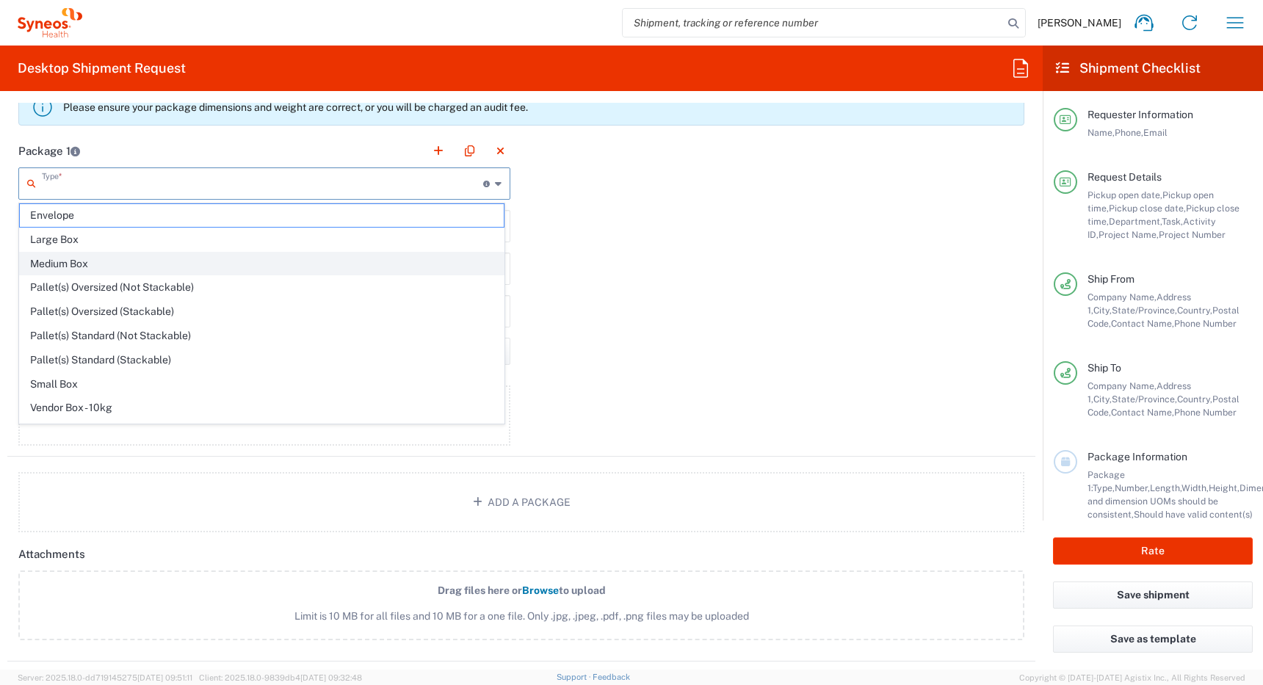
type input "in"
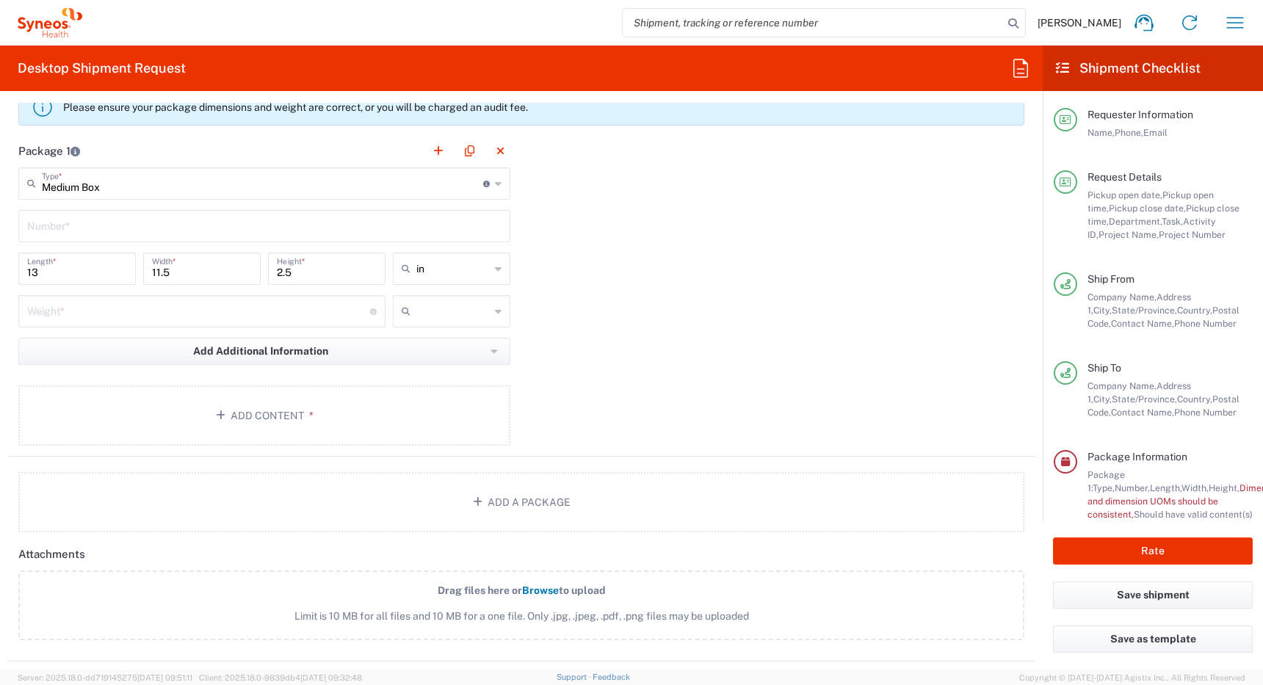
click at [337, 231] on input "text" at bounding box center [264, 225] width 474 height 26
type input "1"
click at [277, 316] on input "number" at bounding box center [198, 310] width 343 height 26
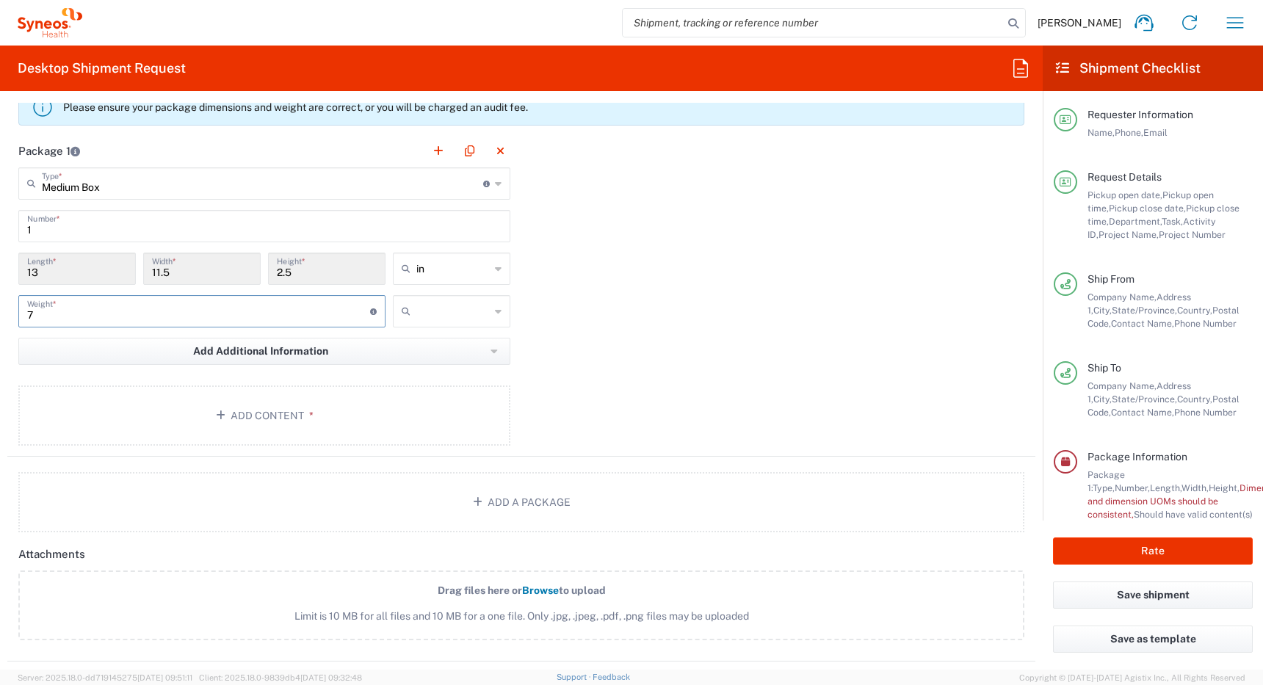
type input "7"
type input "lbs"
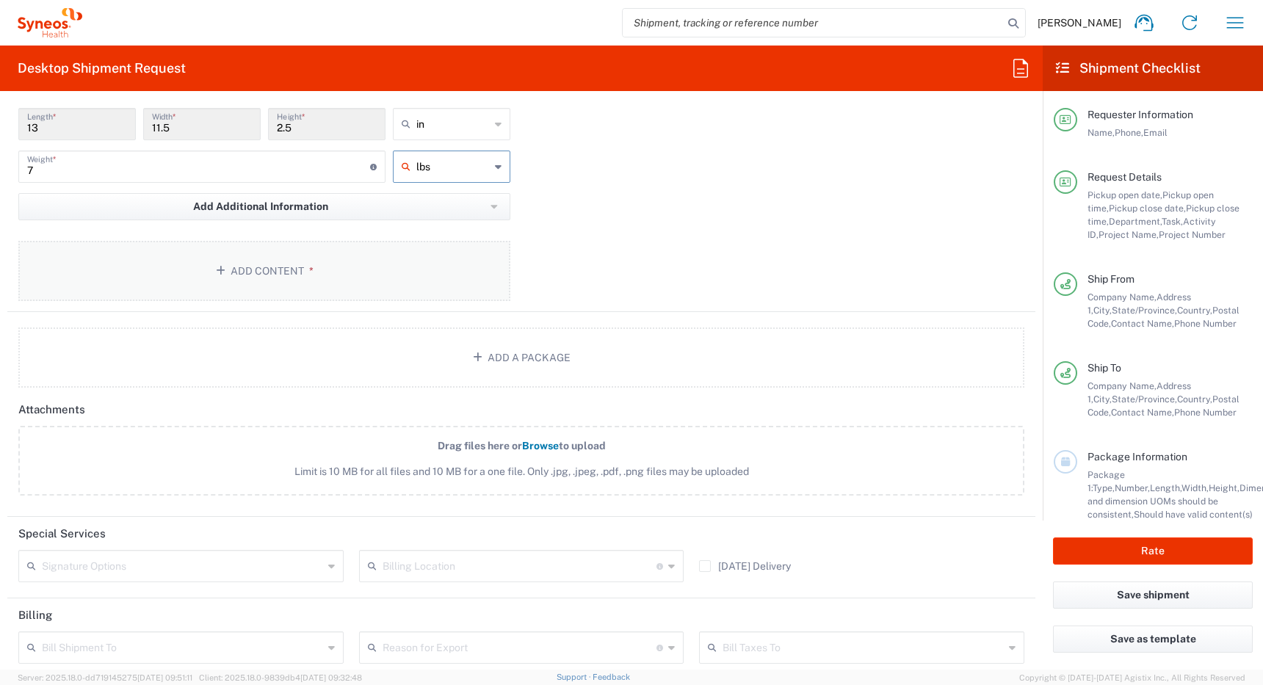
scroll to position [1506, 0]
click at [259, 271] on button "Add Content *" at bounding box center [264, 272] width 492 height 60
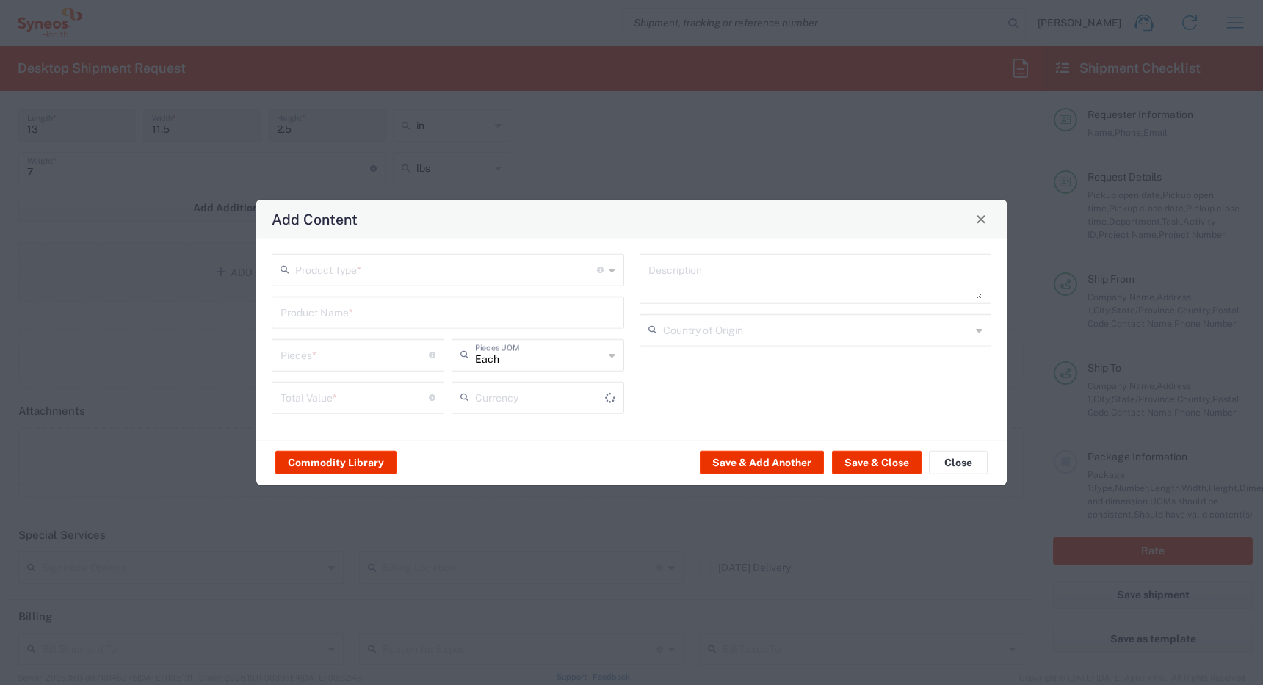
type input "US Dollar"
click at [371, 272] on input "text" at bounding box center [446, 268] width 302 height 26
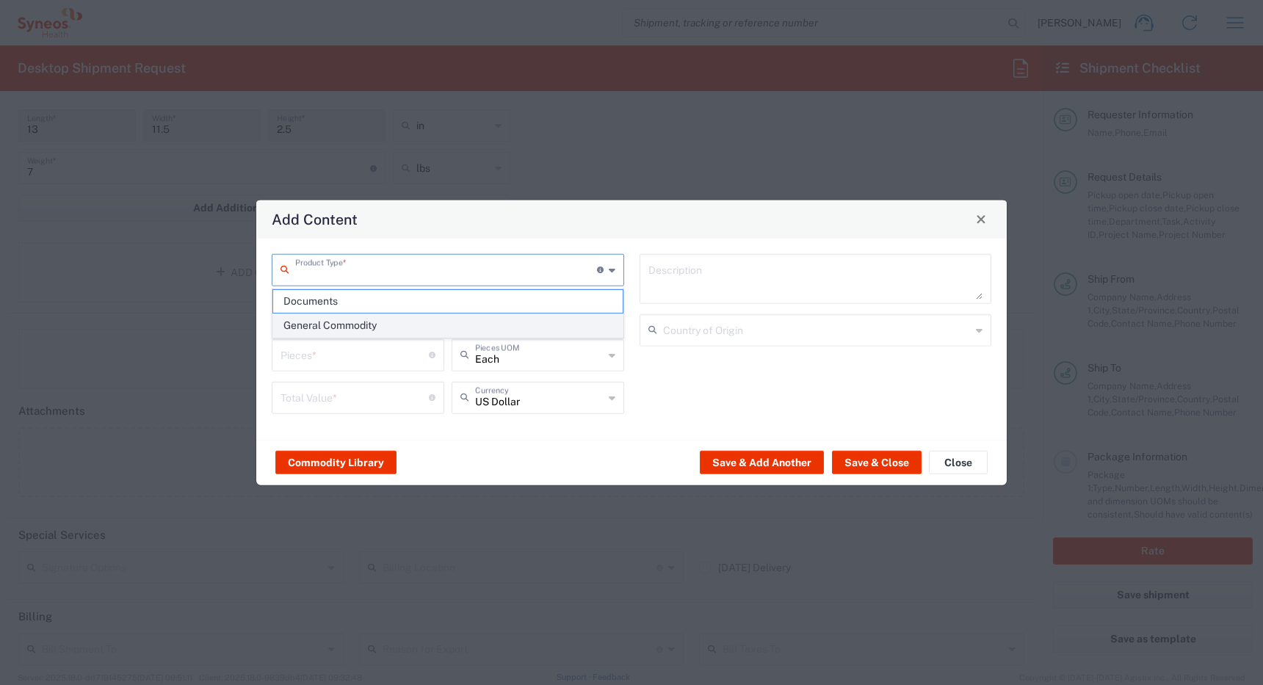
click at [366, 322] on span "General Commodity" at bounding box center [447, 325] width 349 height 23
type input "General Commodity"
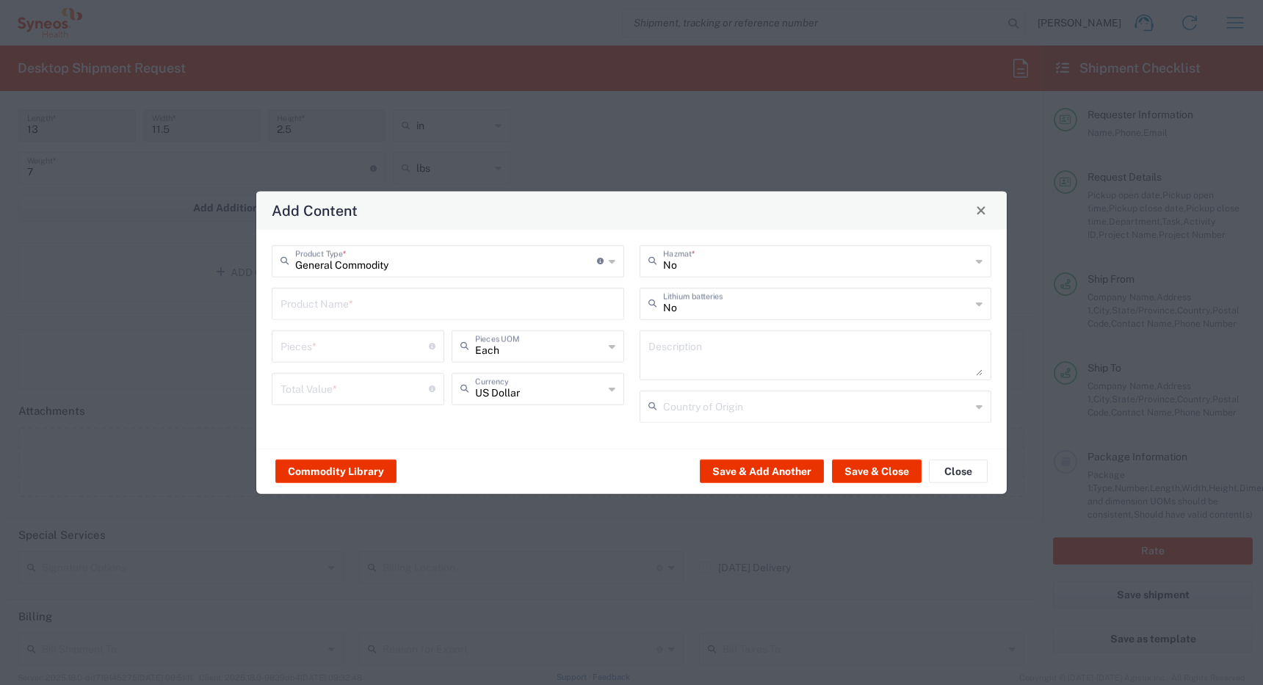
click at [348, 355] on input "number" at bounding box center [354, 345] width 148 height 26
type input "1"
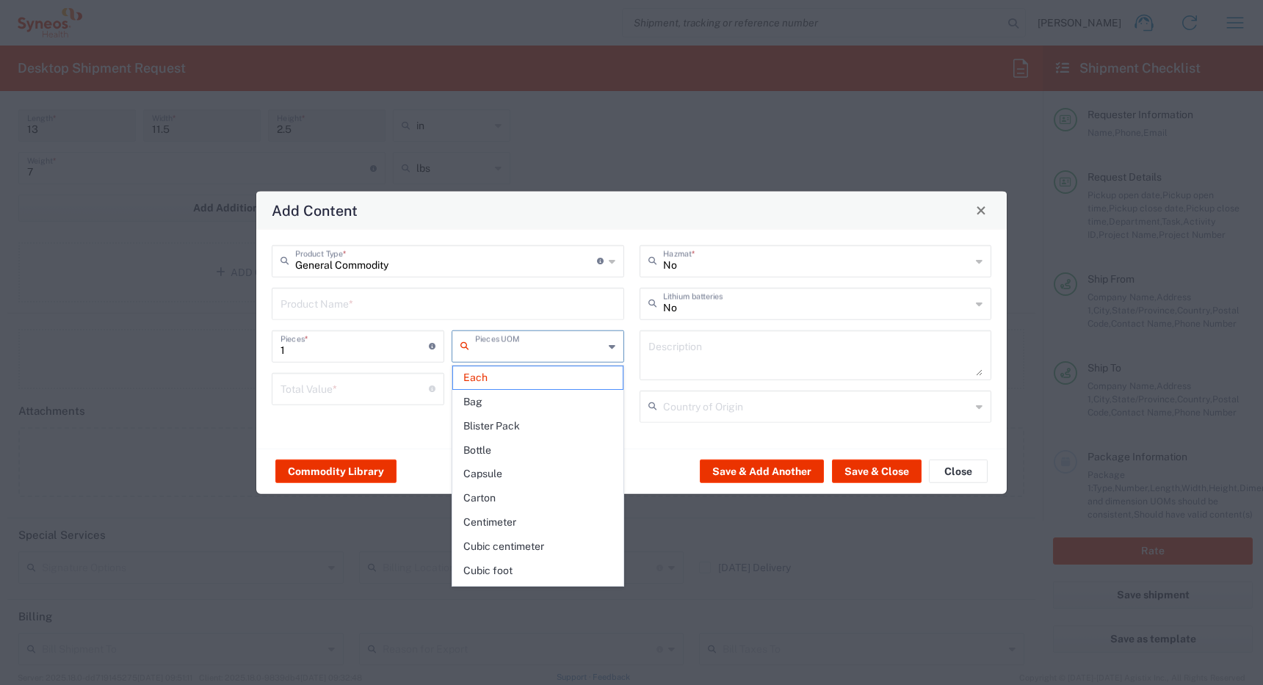
type input "Each"
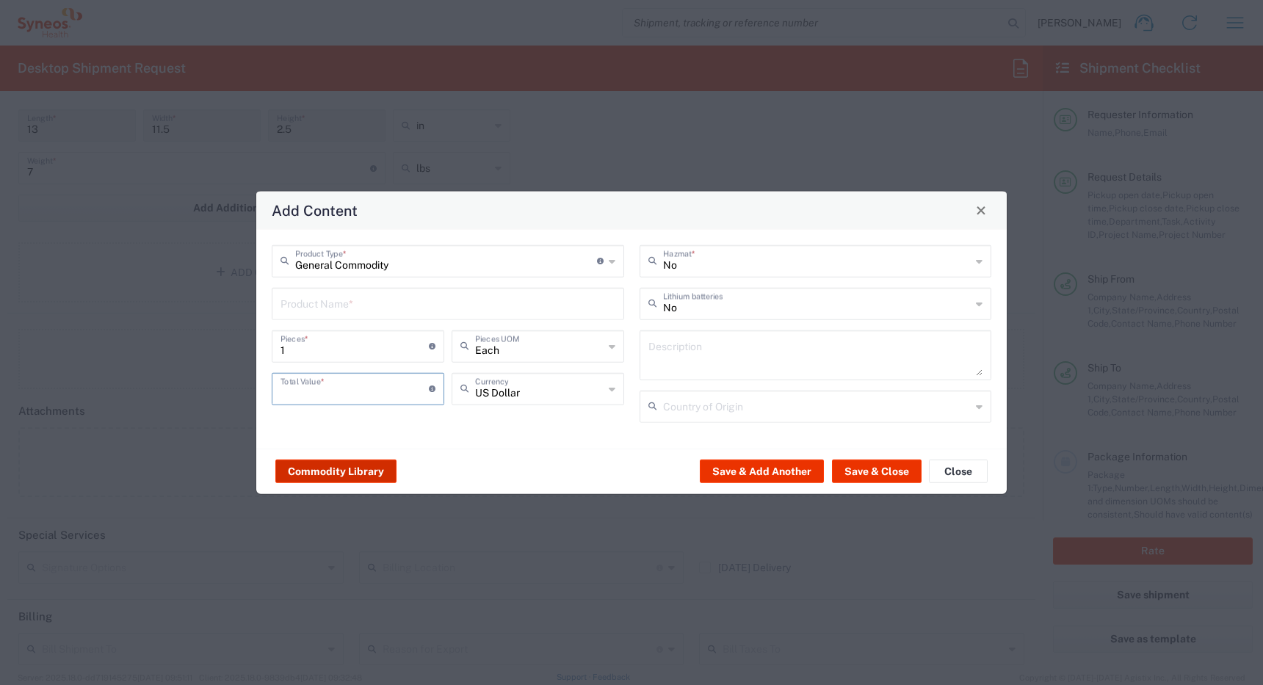
click at [335, 468] on button "Commodity Library" at bounding box center [335, 471] width 121 height 23
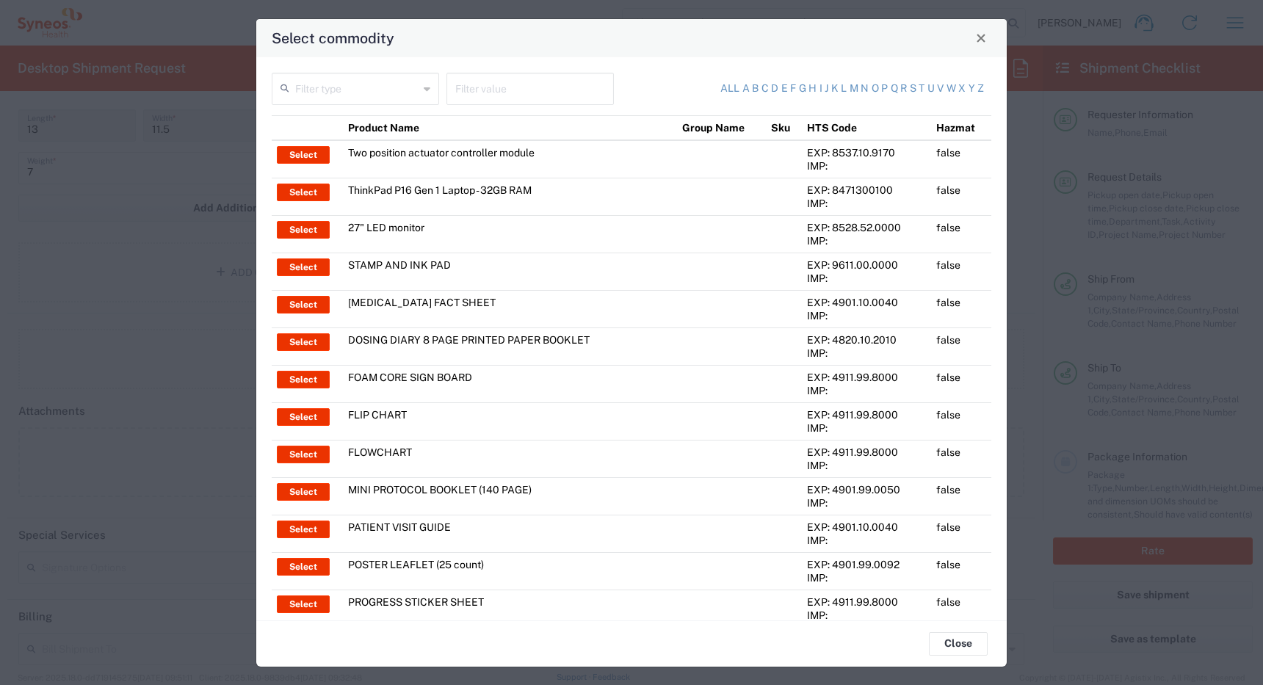
click at [394, 87] on input "text" at bounding box center [356, 88] width 123 height 26
click at [377, 125] on span "Product Name" at bounding box center [353, 120] width 161 height 23
type input "Product Name"
click at [488, 90] on input "text" at bounding box center [530, 88] width 150 height 26
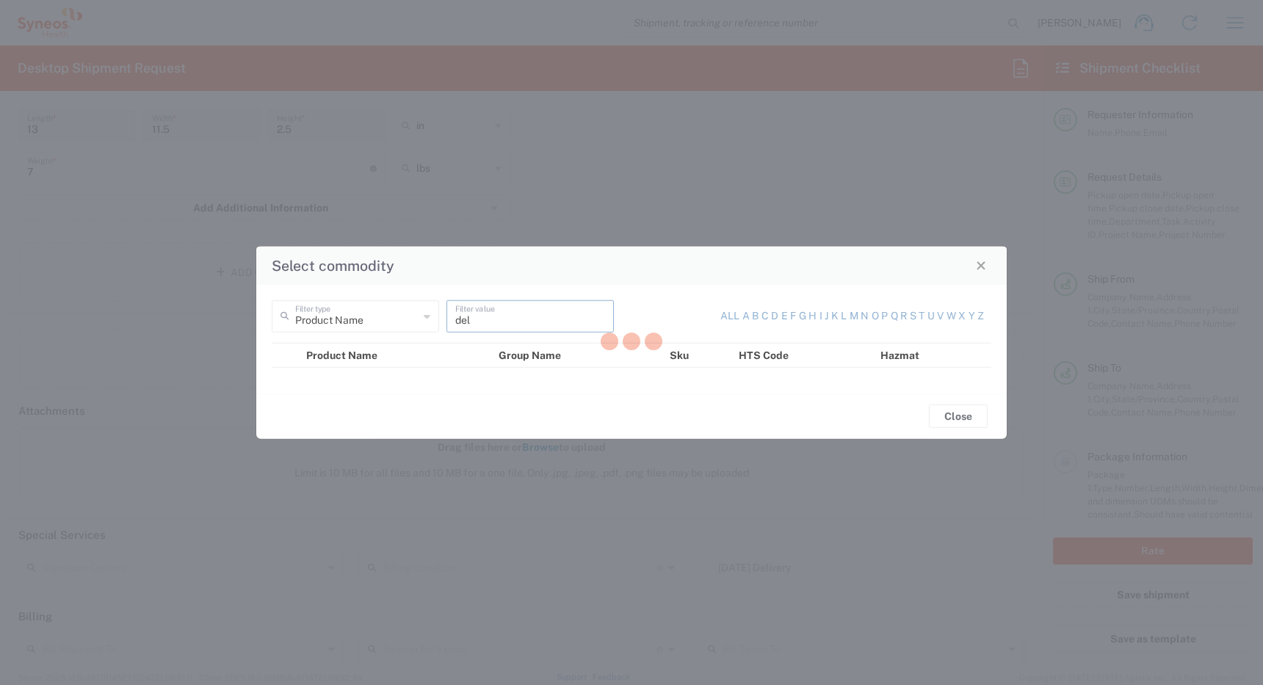
type input "dell"
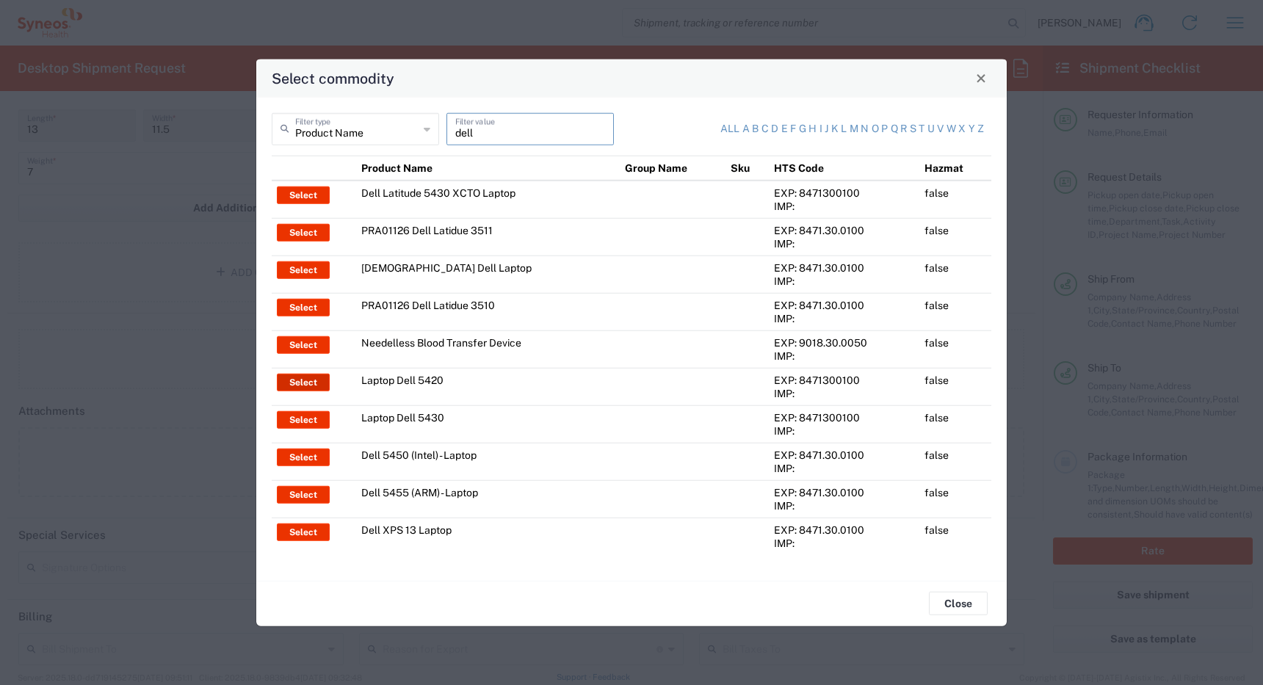
click at [313, 379] on button "Select" at bounding box center [303, 382] width 53 height 18
type input "Laptop Dell 5420"
type textarea "Laptop Latitude Dell 5420"
type input "China"
type input "Yes"
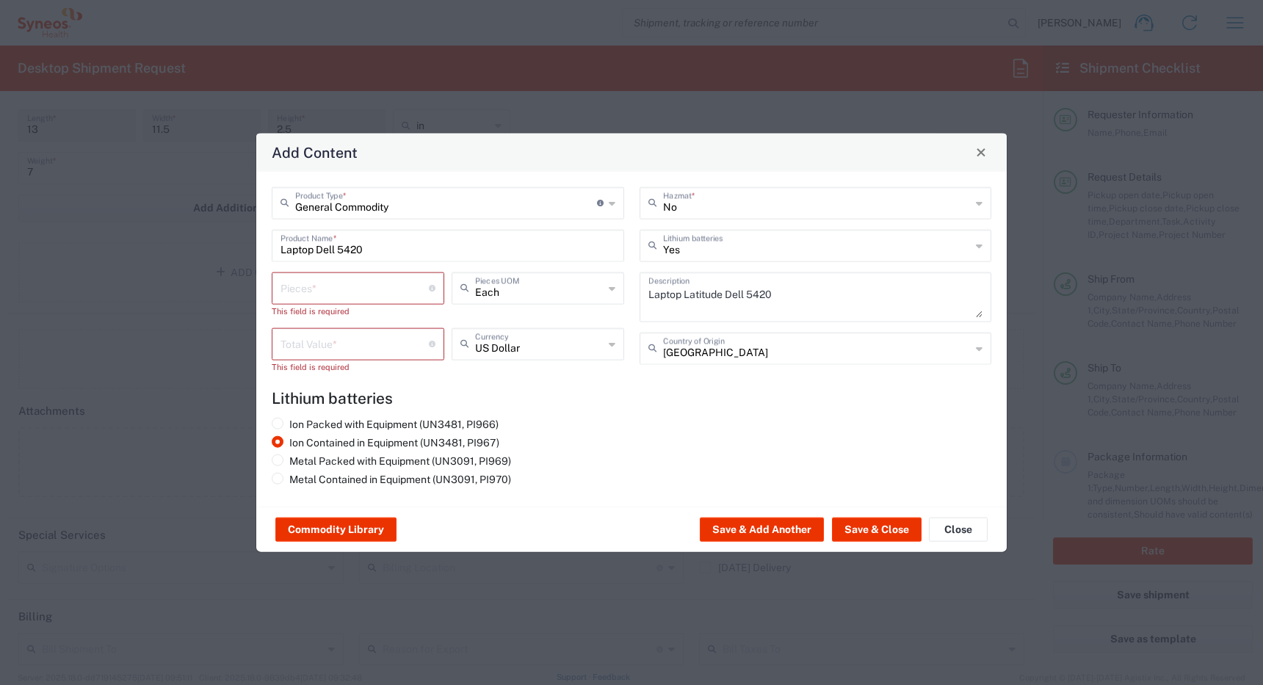
click at [358, 294] on input "number" at bounding box center [354, 287] width 148 height 26
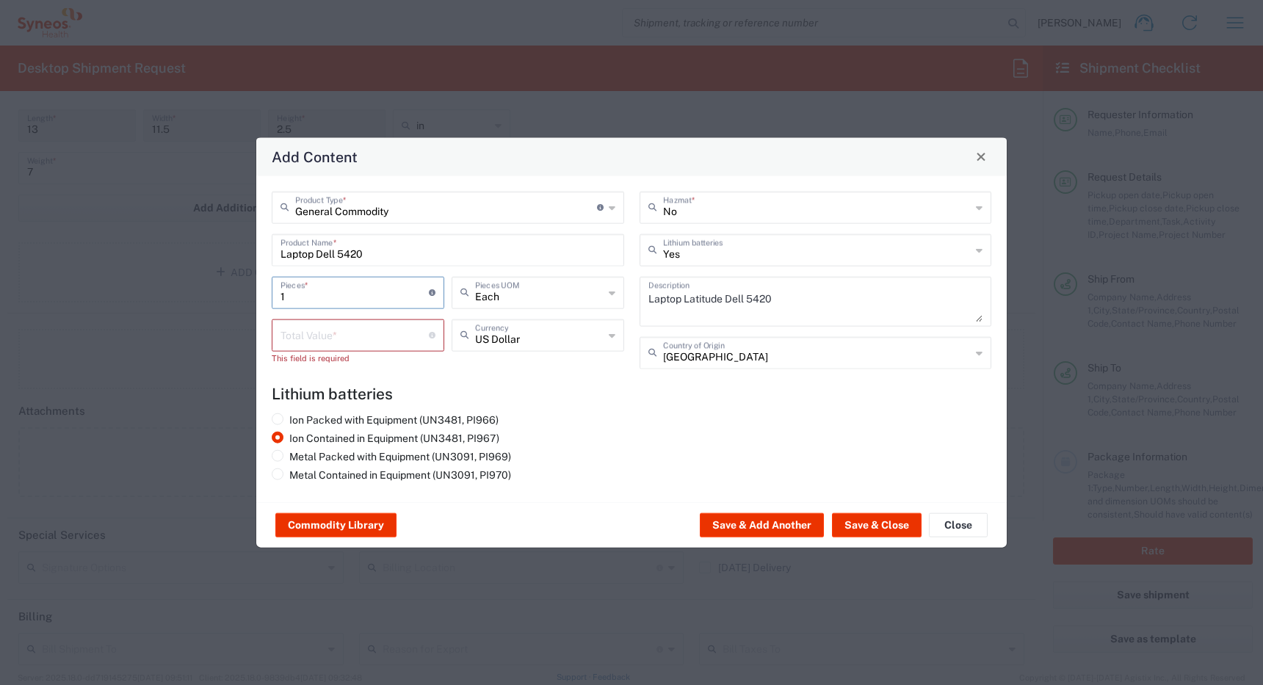
type input "1"
click at [333, 340] on input "number" at bounding box center [354, 334] width 148 height 26
type input "1"
type input "500"
click at [868, 526] on button "Save & Close" at bounding box center [877, 524] width 90 height 23
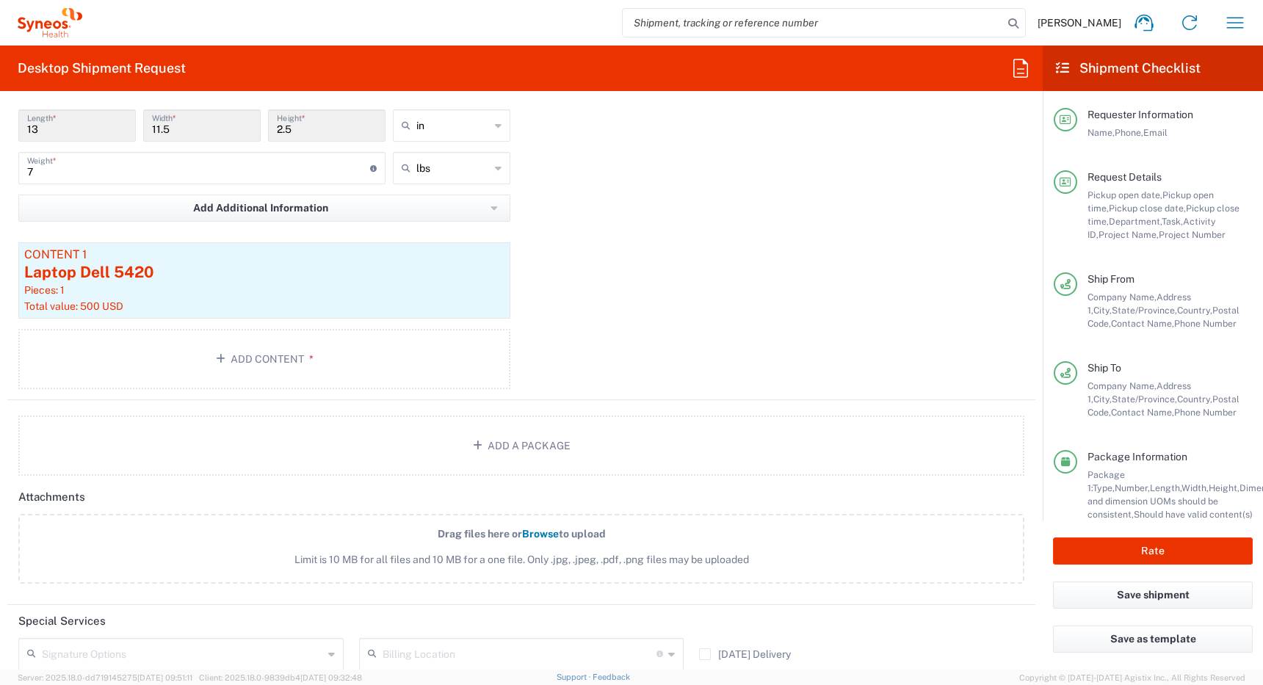
click at [649, 498] on header "Attachments" at bounding box center [521, 497] width 1028 height 33
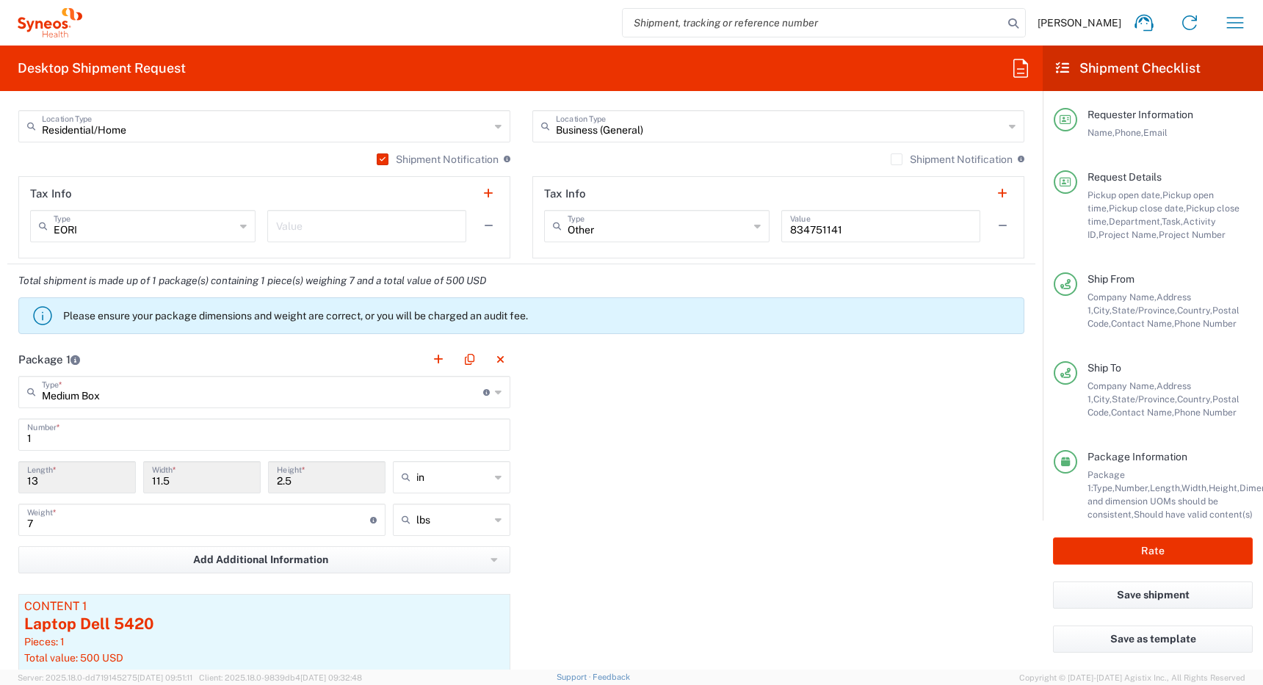
scroll to position [1208, 0]
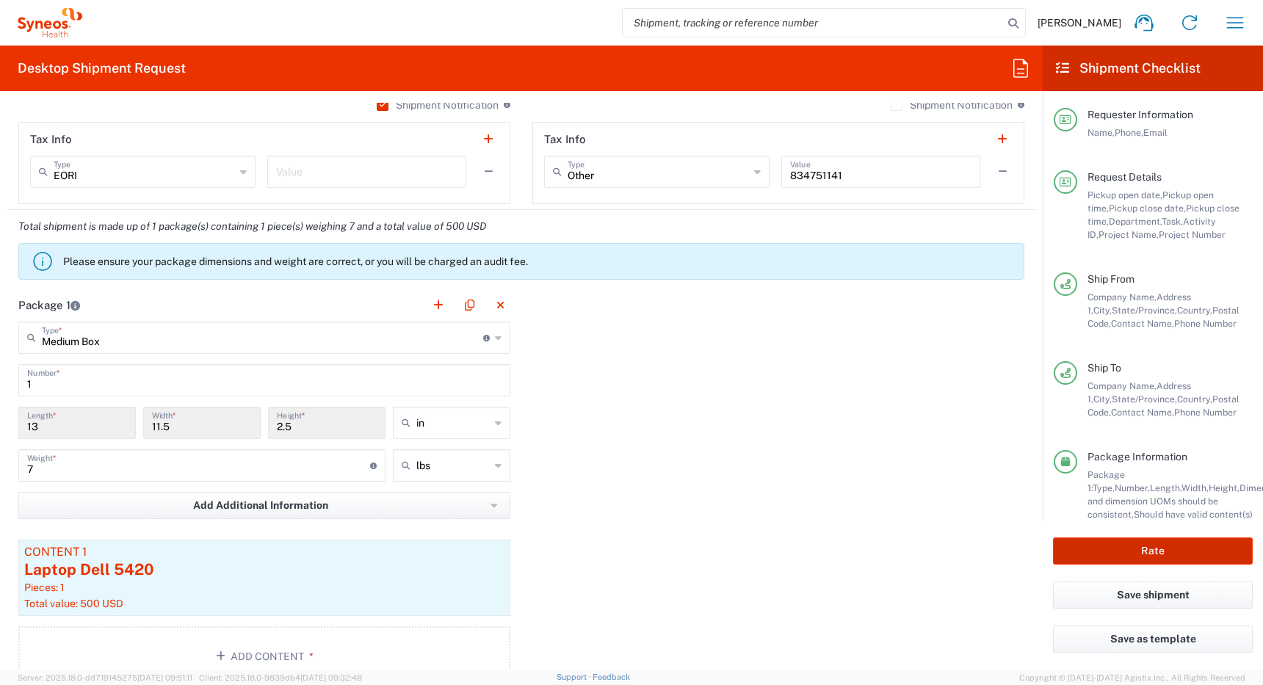
click at [1149, 551] on button "Rate" at bounding box center [1153, 550] width 200 height 27
type input "4510 DEPARTMENTAL EXPENSE"
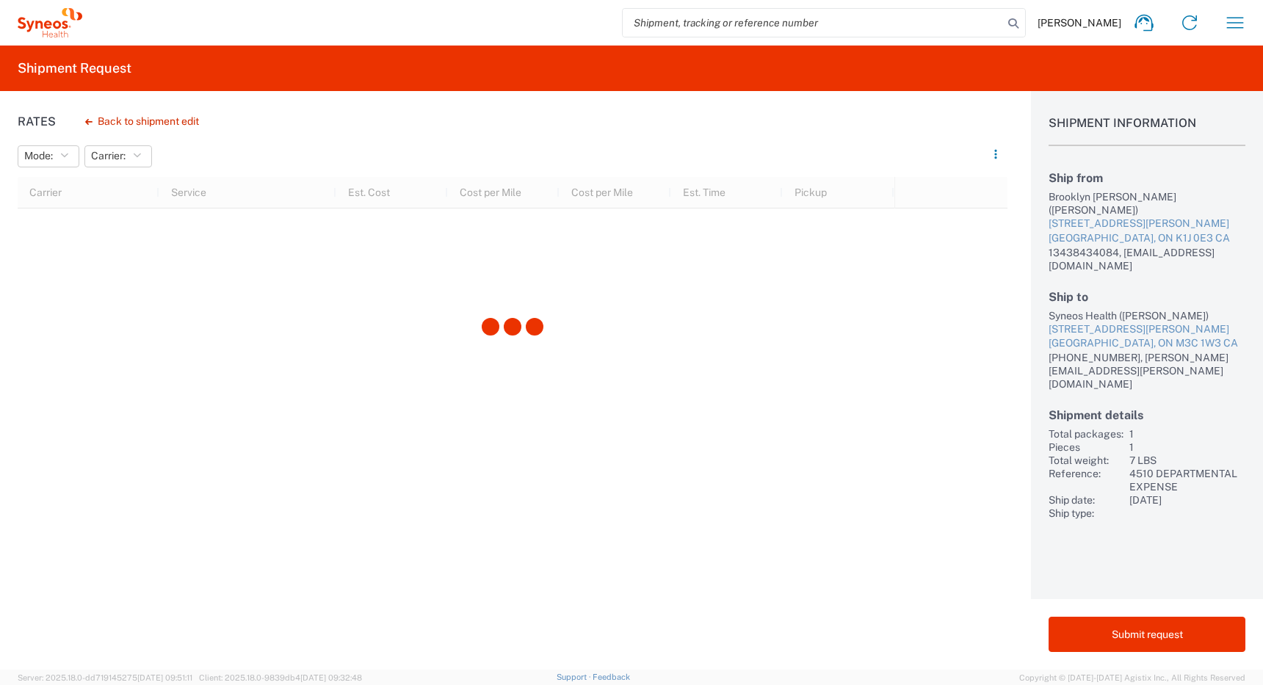
click at [1060, 197] on div "Brooklyn Schroeder (Brooklyn Schroeder)" at bounding box center [1146, 203] width 197 height 26
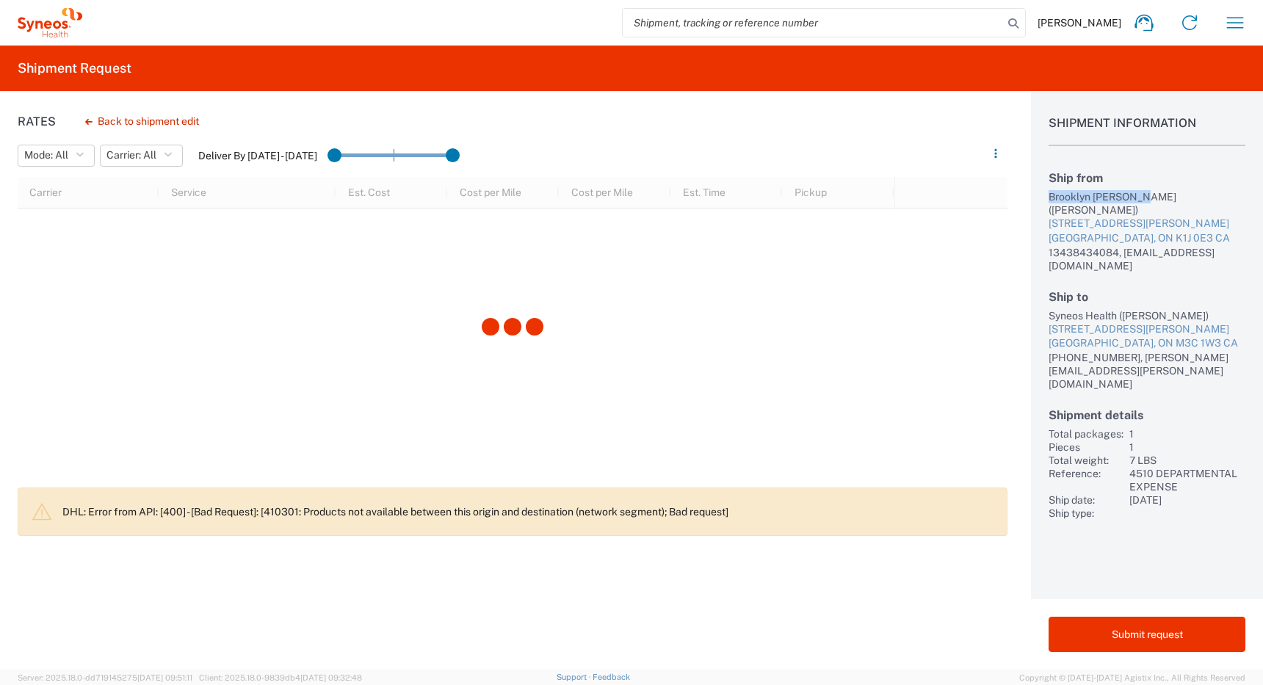
copy div "Brooklyn Schroeder"
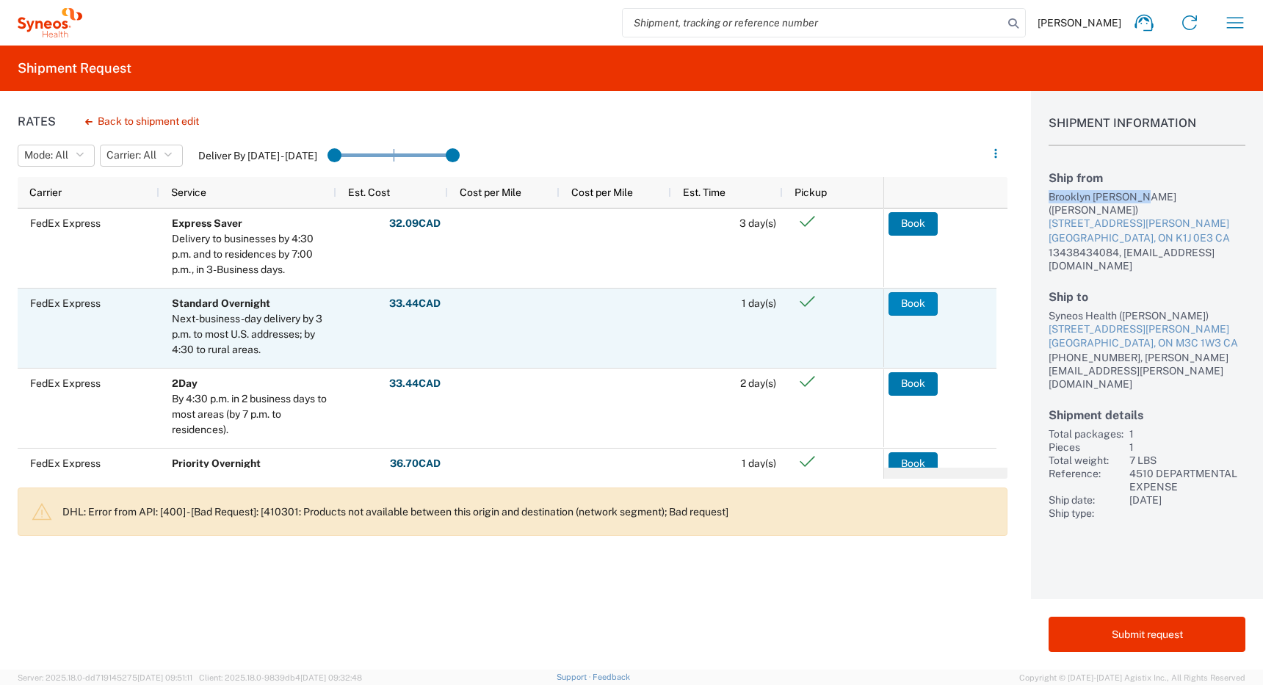
click at [907, 303] on button "Book" at bounding box center [912, 303] width 49 height 23
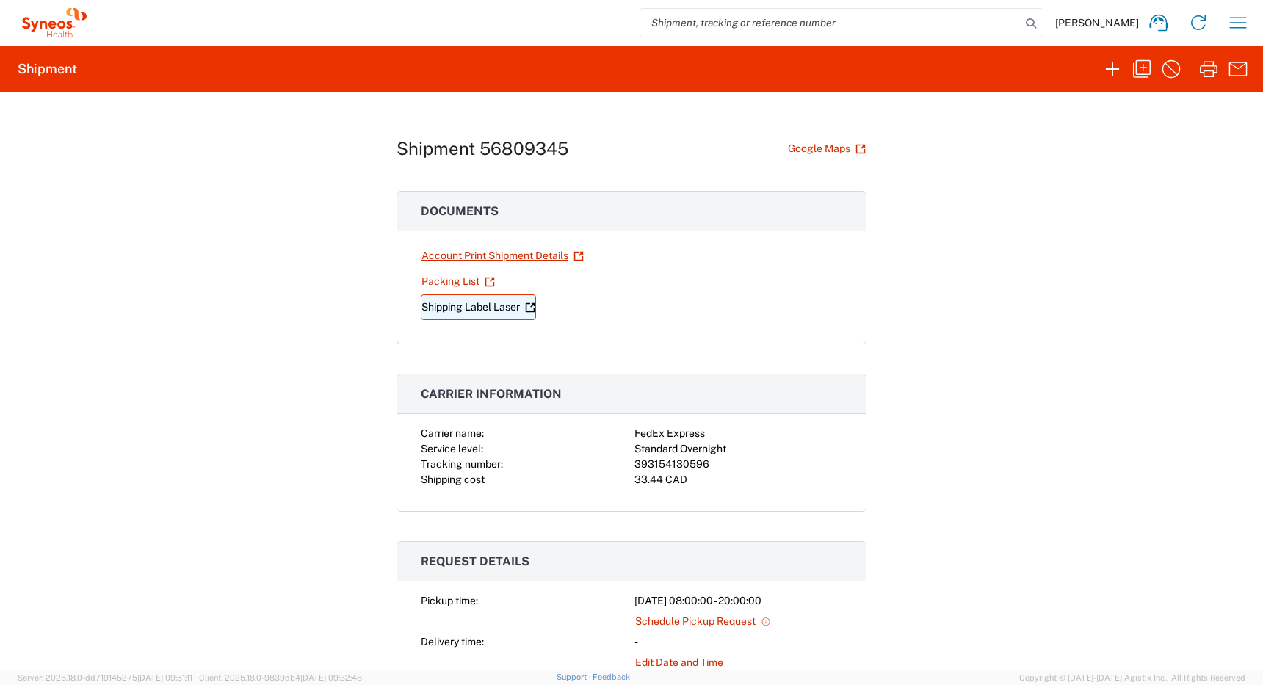
click at [444, 312] on link "Shipping Label Laser" at bounding box center [478, 307] width 115 height 26
